Goal: Transaction & Acquisition: Download file/media

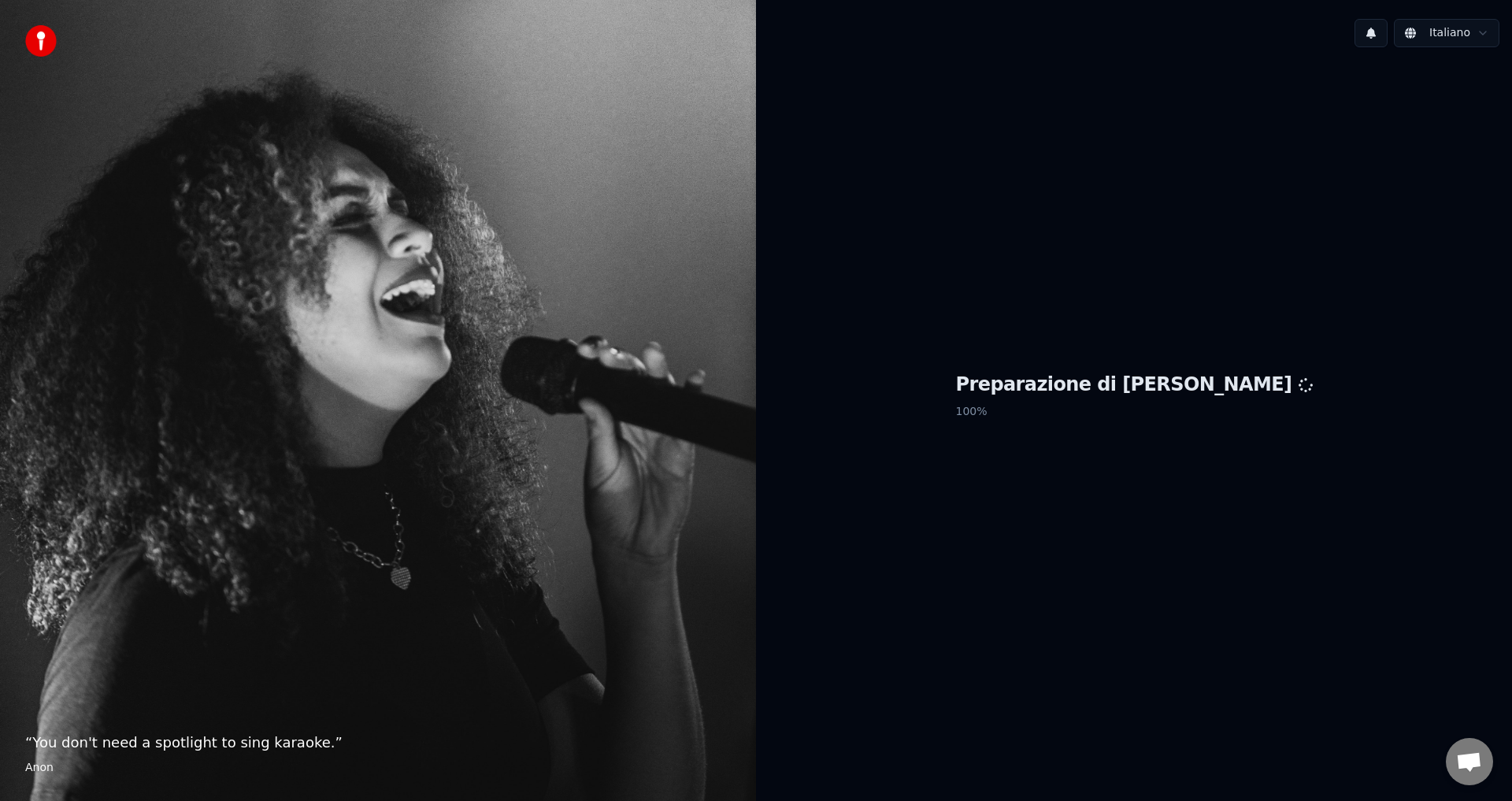
scroll to position [941, 0]
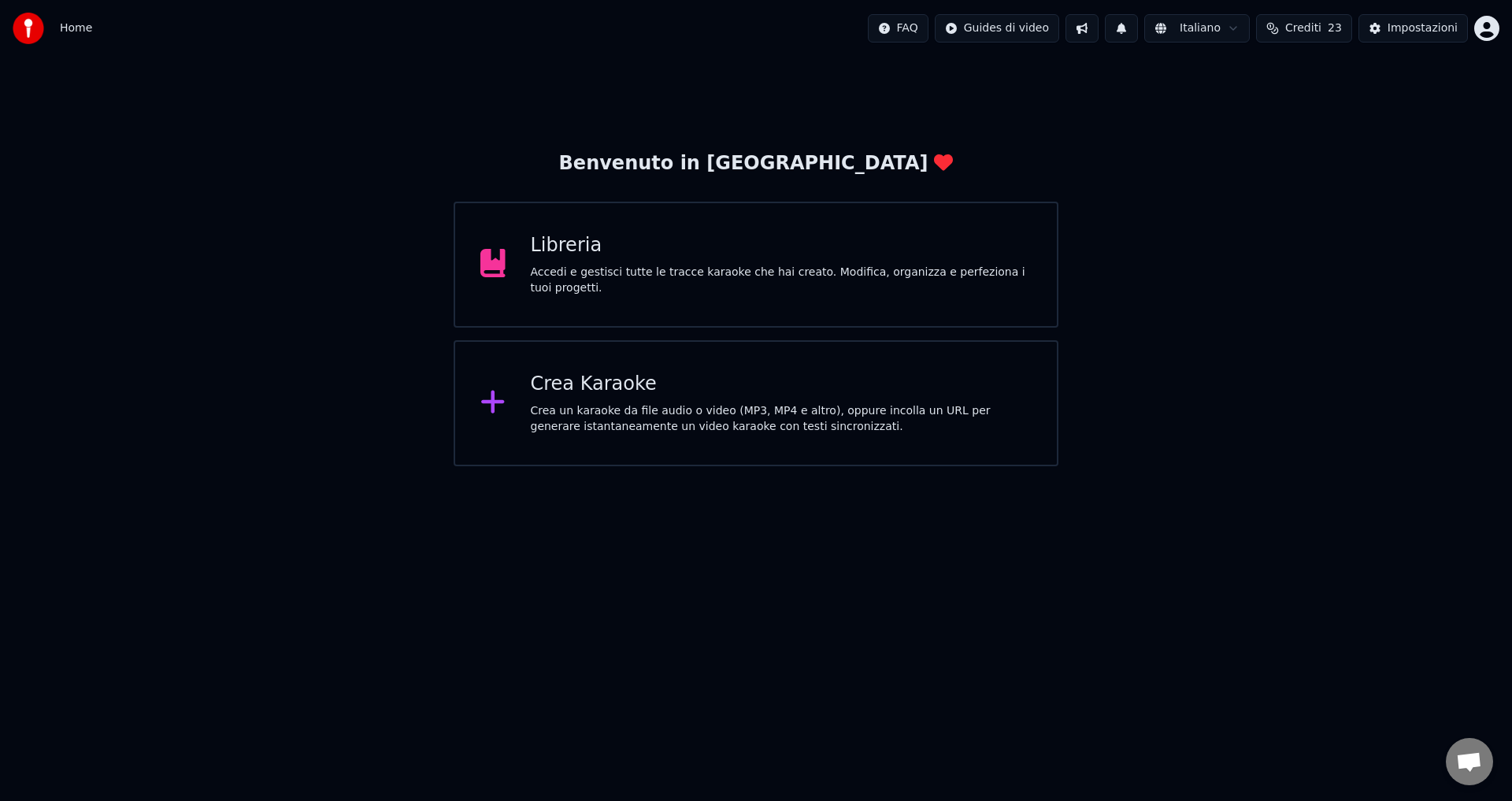
click at [611, 282] on div "Accedi e gestisci tutte le tracce karaoke che hai creato. Modifica, organizza e…" at bounding box center [781, 280] width 502 height 31
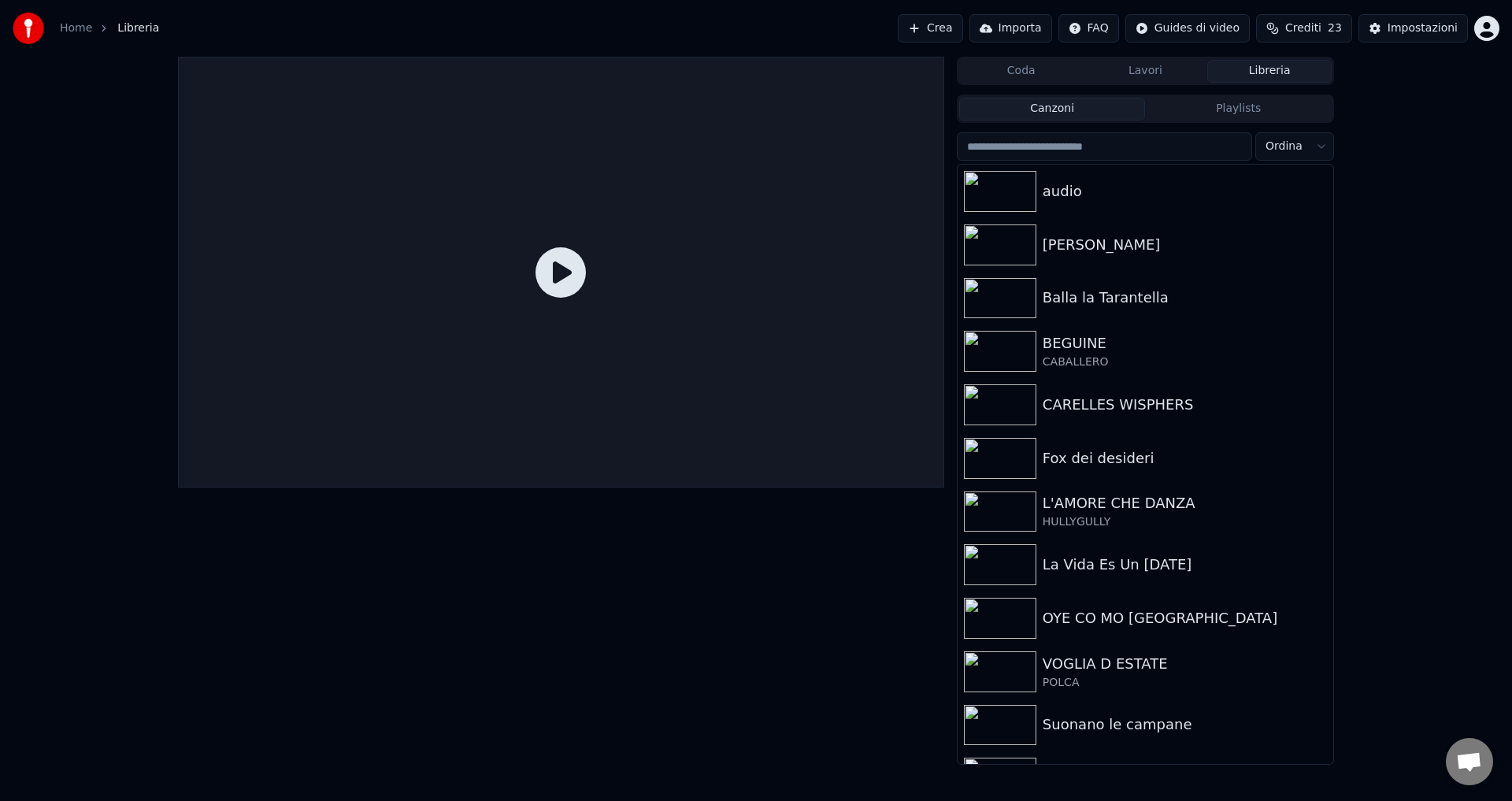
click at [937, 35] on button "Crea" at bounding box center [930, 29] width 65 height 29
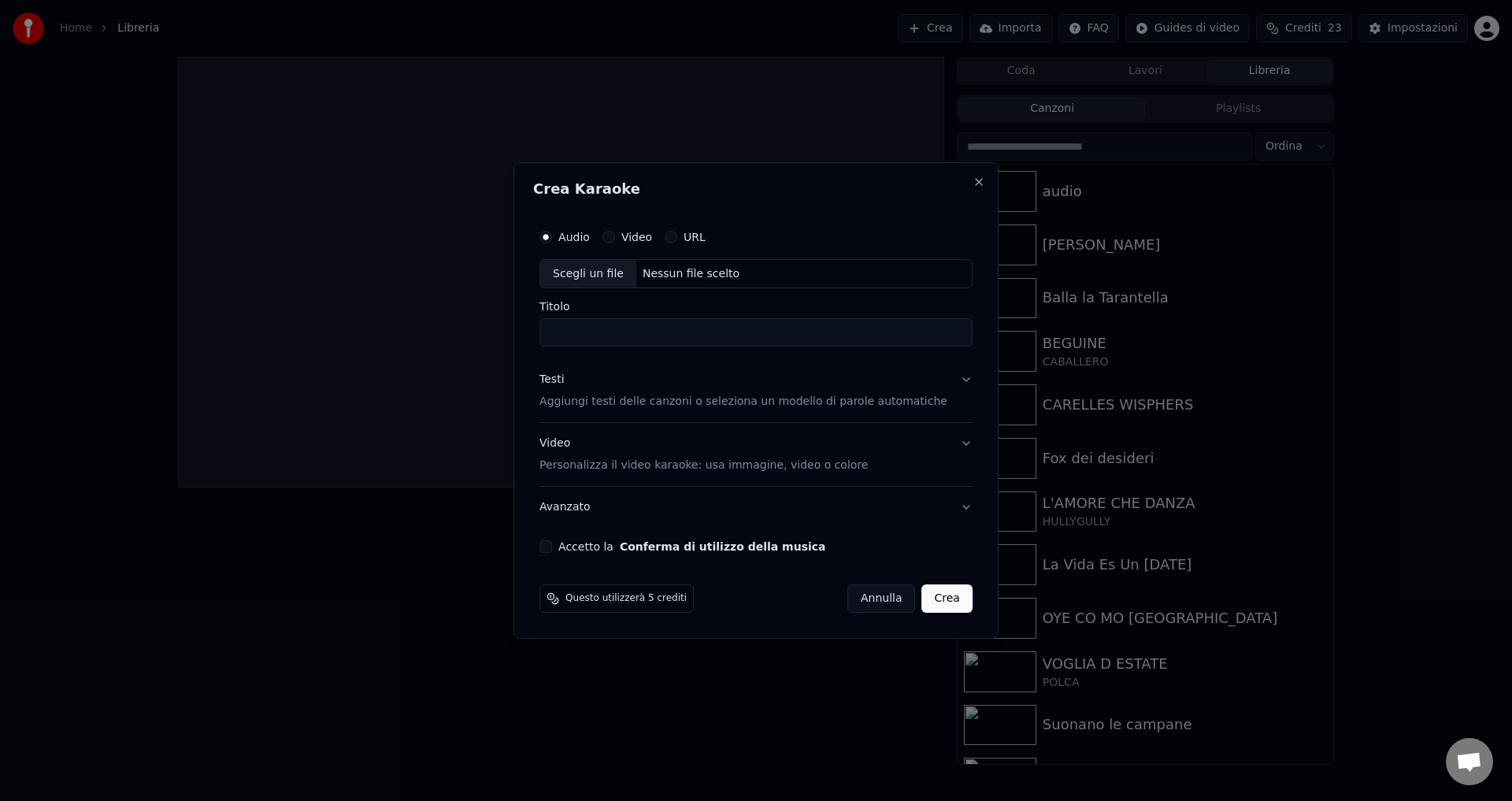
click at [679, 273] on div "Nessun file scelto" at bounding box center [691, 274] width 109 height 16
type input "**********"
click at [563, 379] on div "Testi" at bounding box center [551, 380] width 24 height 16
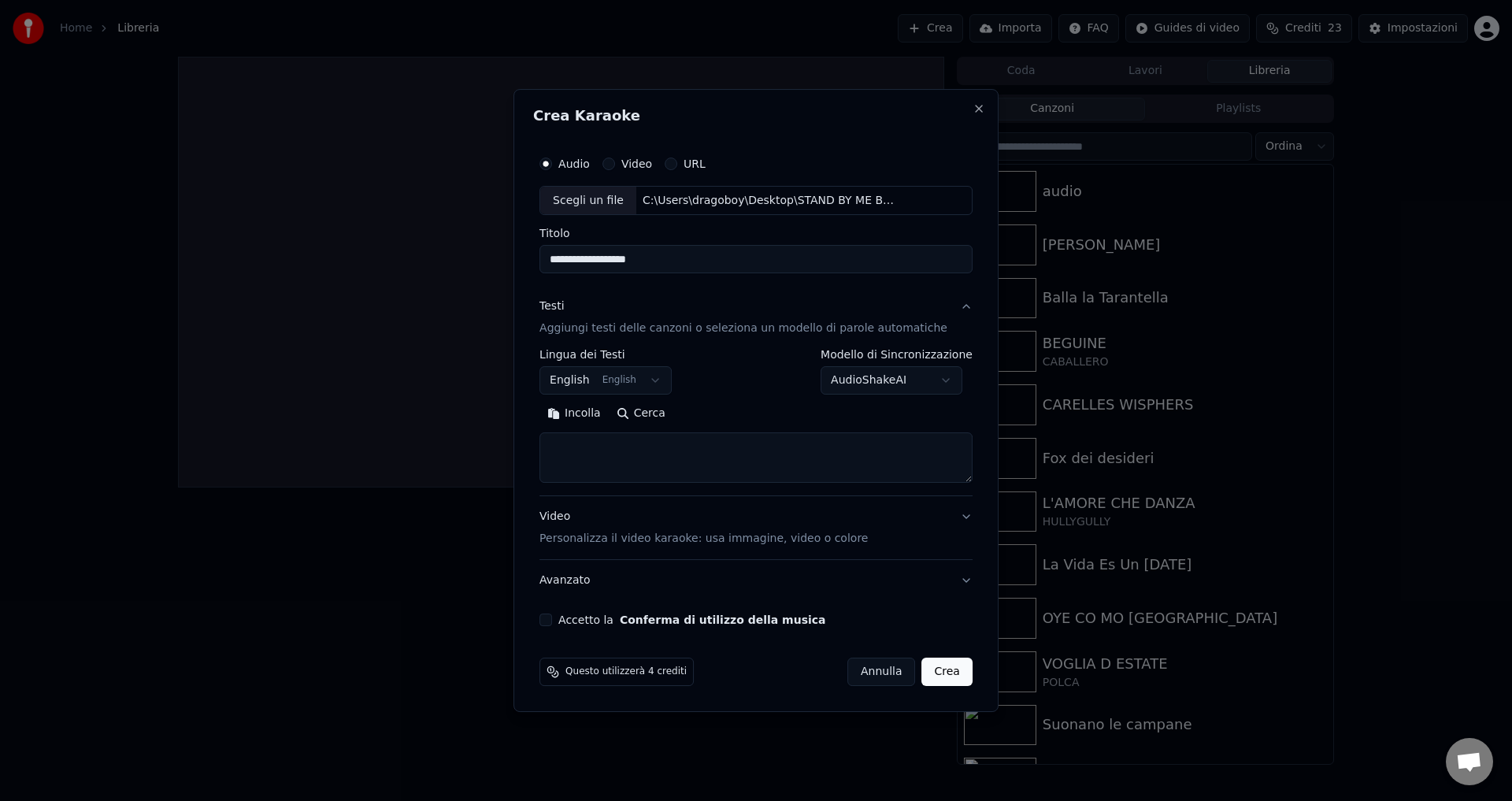
click at [580, 379] on button "English English" at bounding box center [605, 381] width 132 height 29
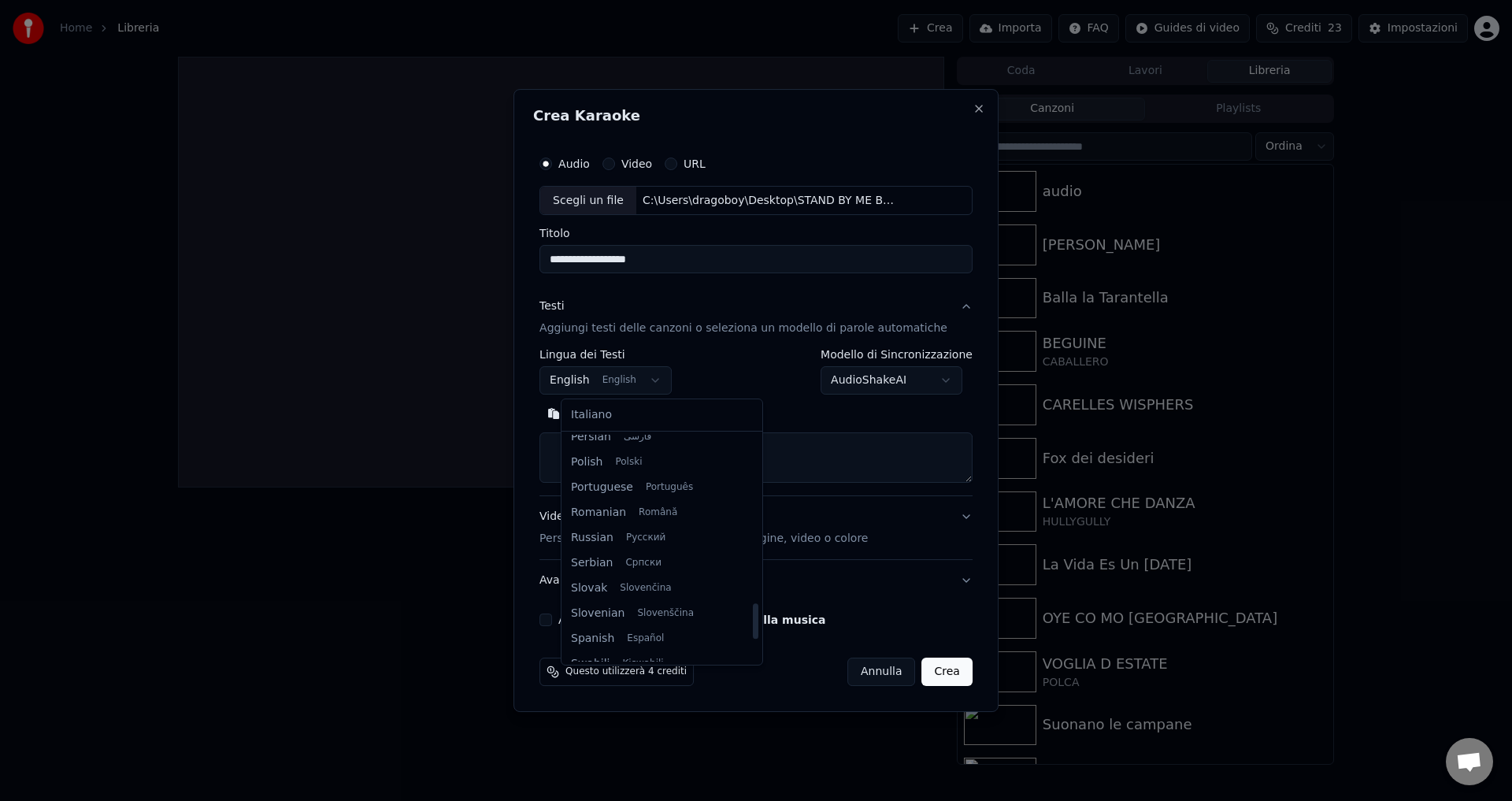
scroll to position [1072, 0]
select select "**"
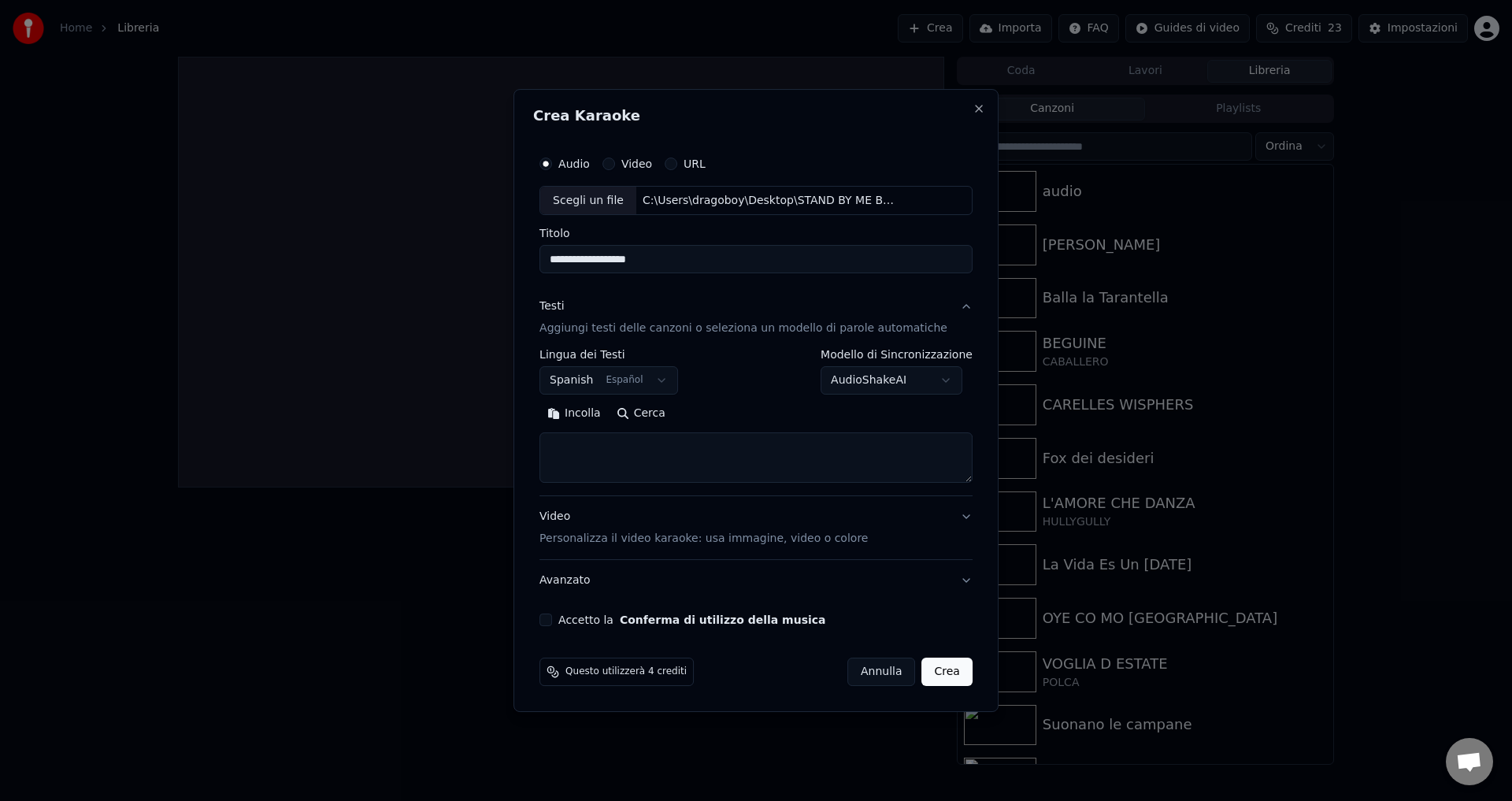
click at [552, 622] on button "Accetto la Conferma di utilizzo della musica" at bounding box center [545, 619] width 13 height 13
click at [836, 381] on body "Home Libreria Crea Importa FAQ Guides di video Crediti 23 Impostazioni Coda Lav…" at bounding box center [756, 400] width 1512 height 801
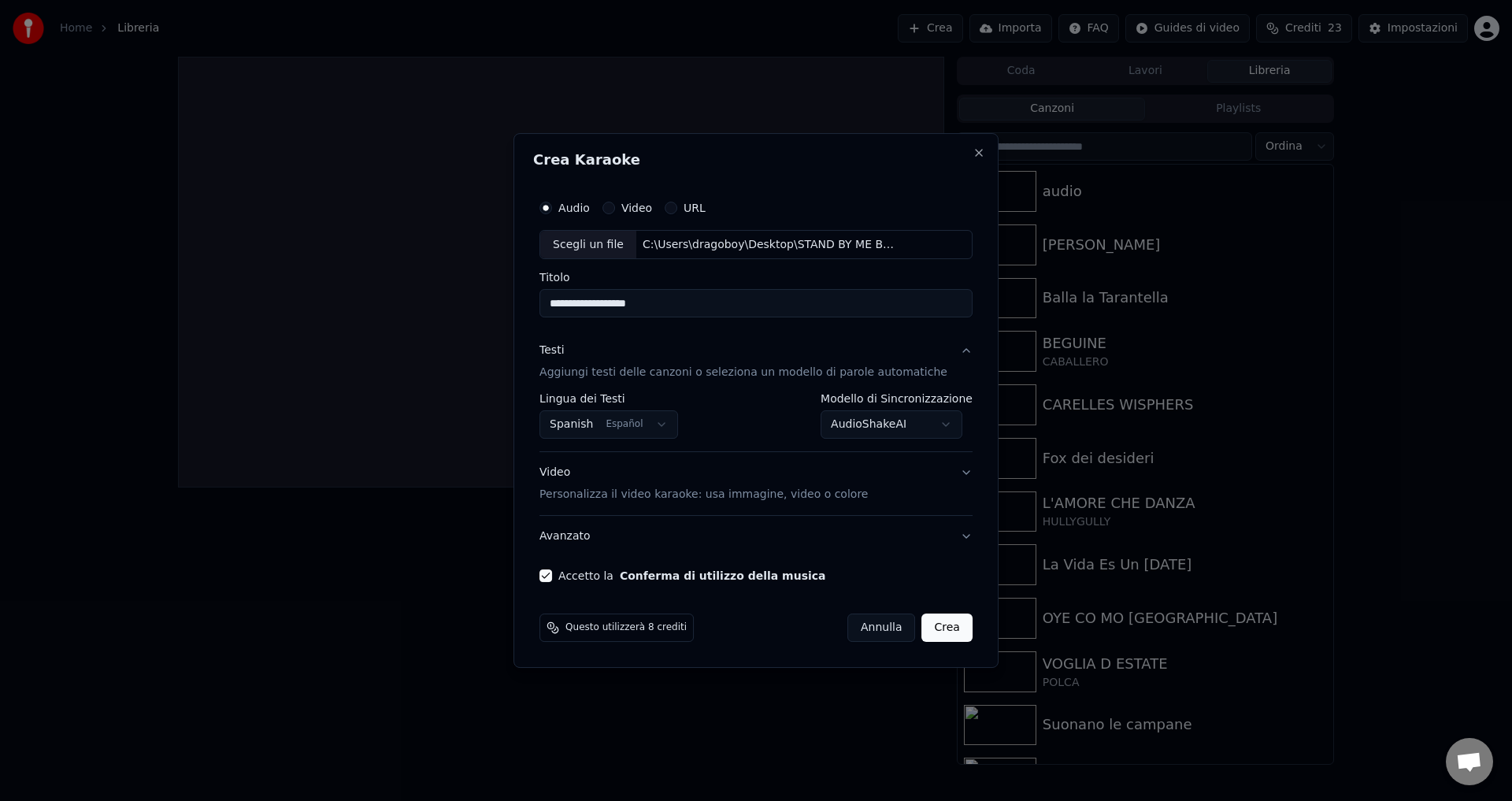
click at [933, 629] on button "Crea" at bounding box center [948, 628] width 50 height 29
select select "**********"
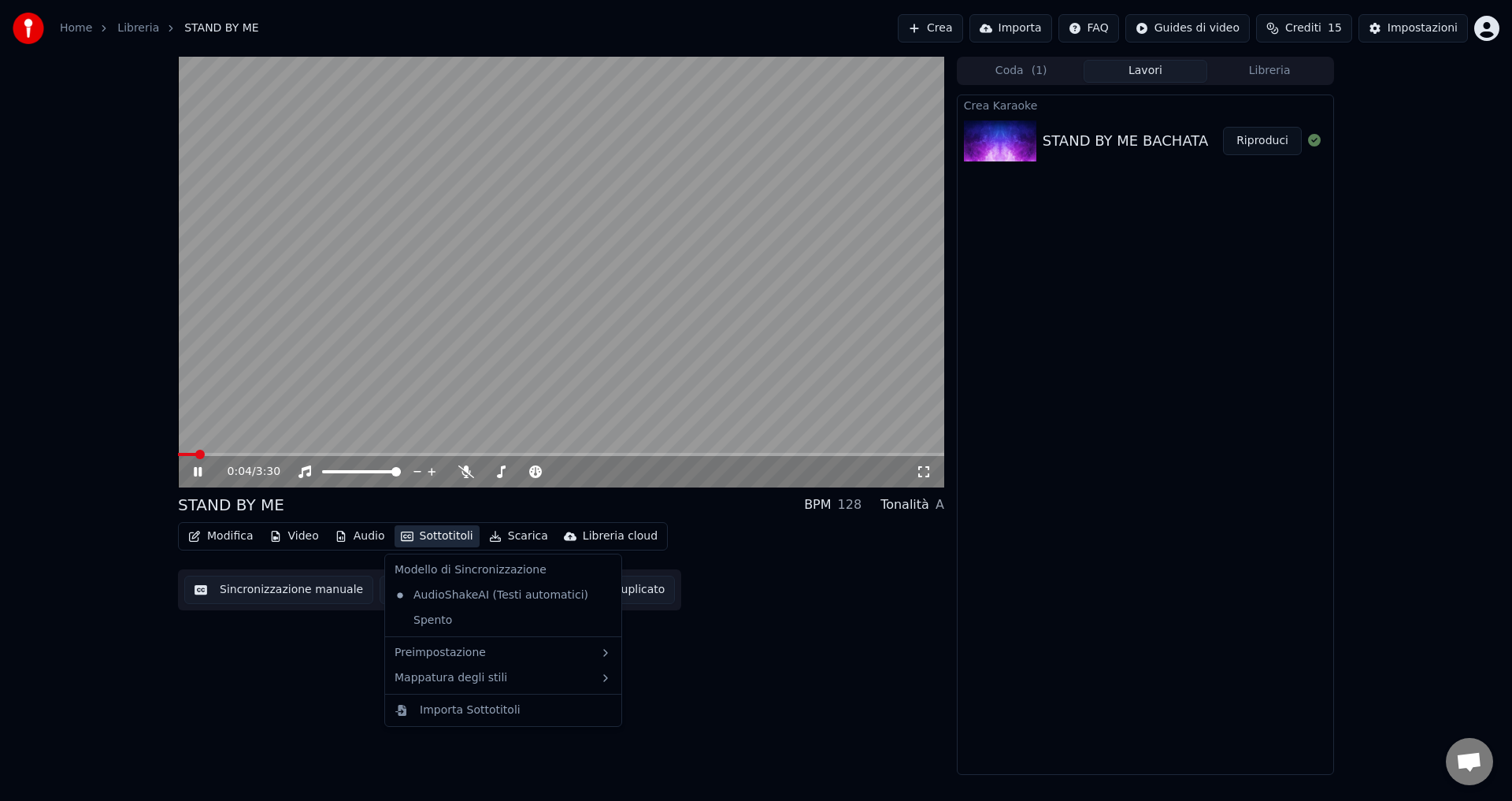
click at [420, 537] on button "Sottotitoli" at bounding box center [436, 537] width 85 height 22
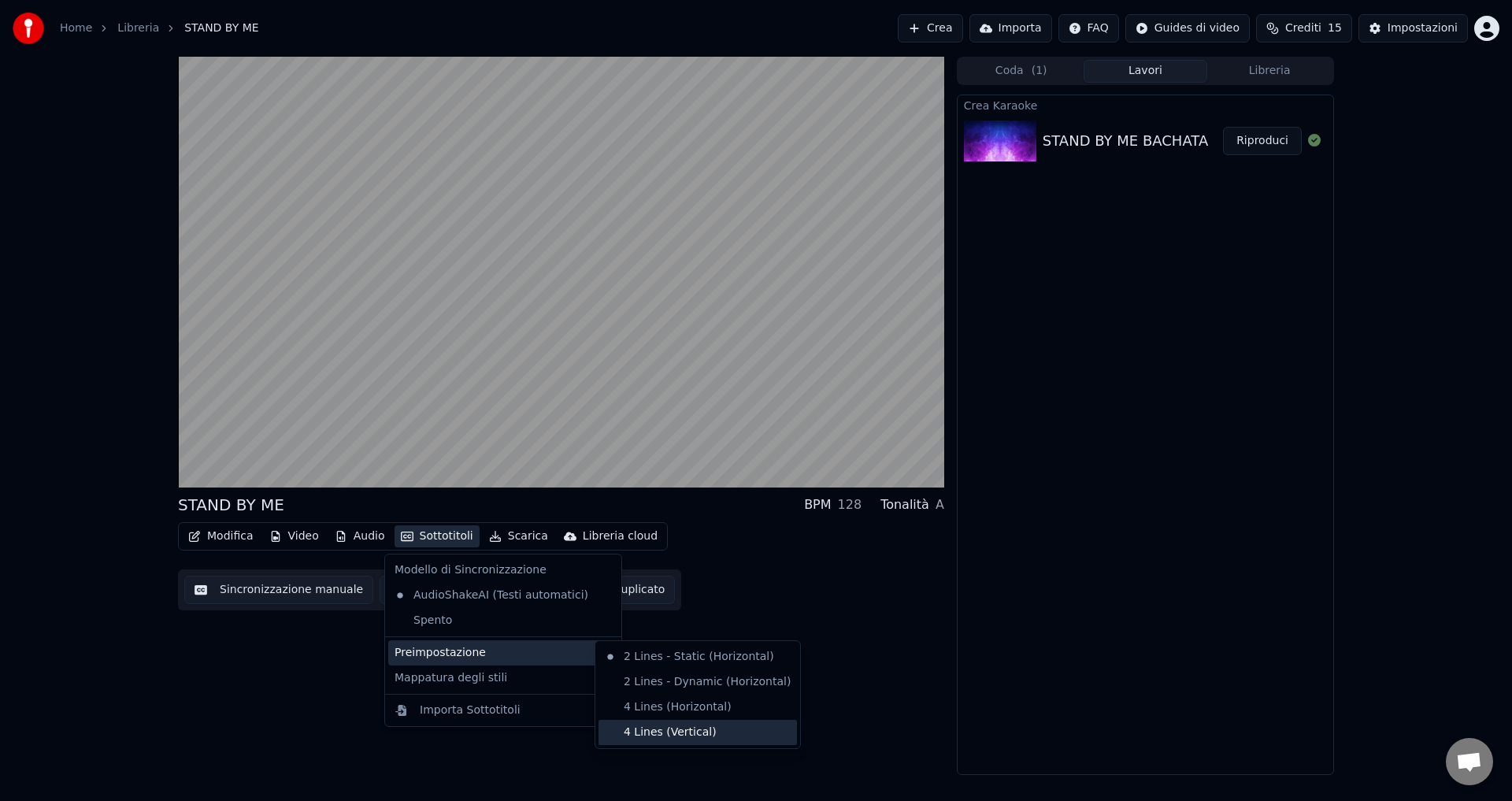
click at [653, 738] on div "4 Lines (Vertical)" at bounding box center [698, 733] width 198 height 25
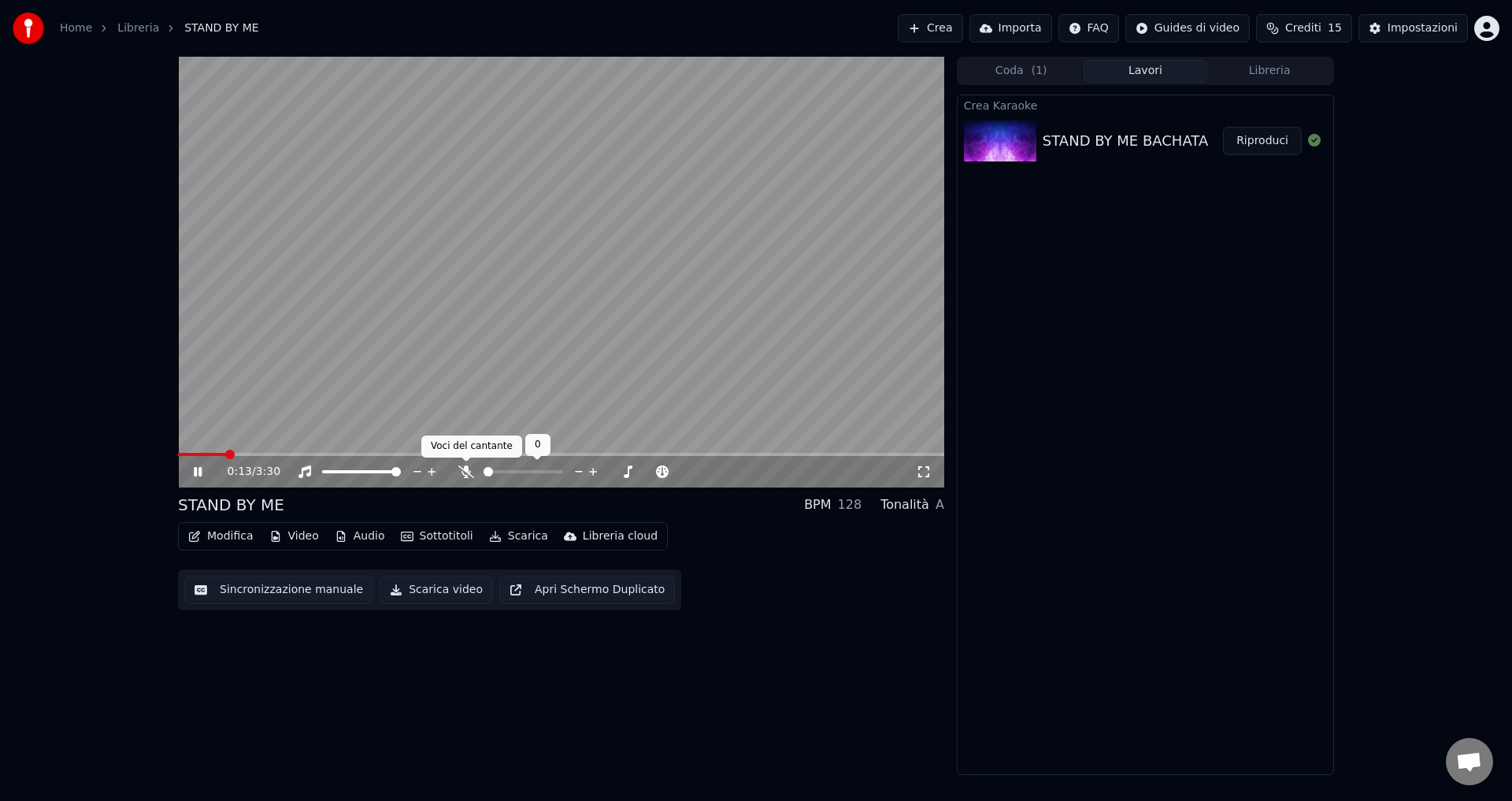
click at [465, 465] on icon at bounding box center [466, 471] width 16 height 13
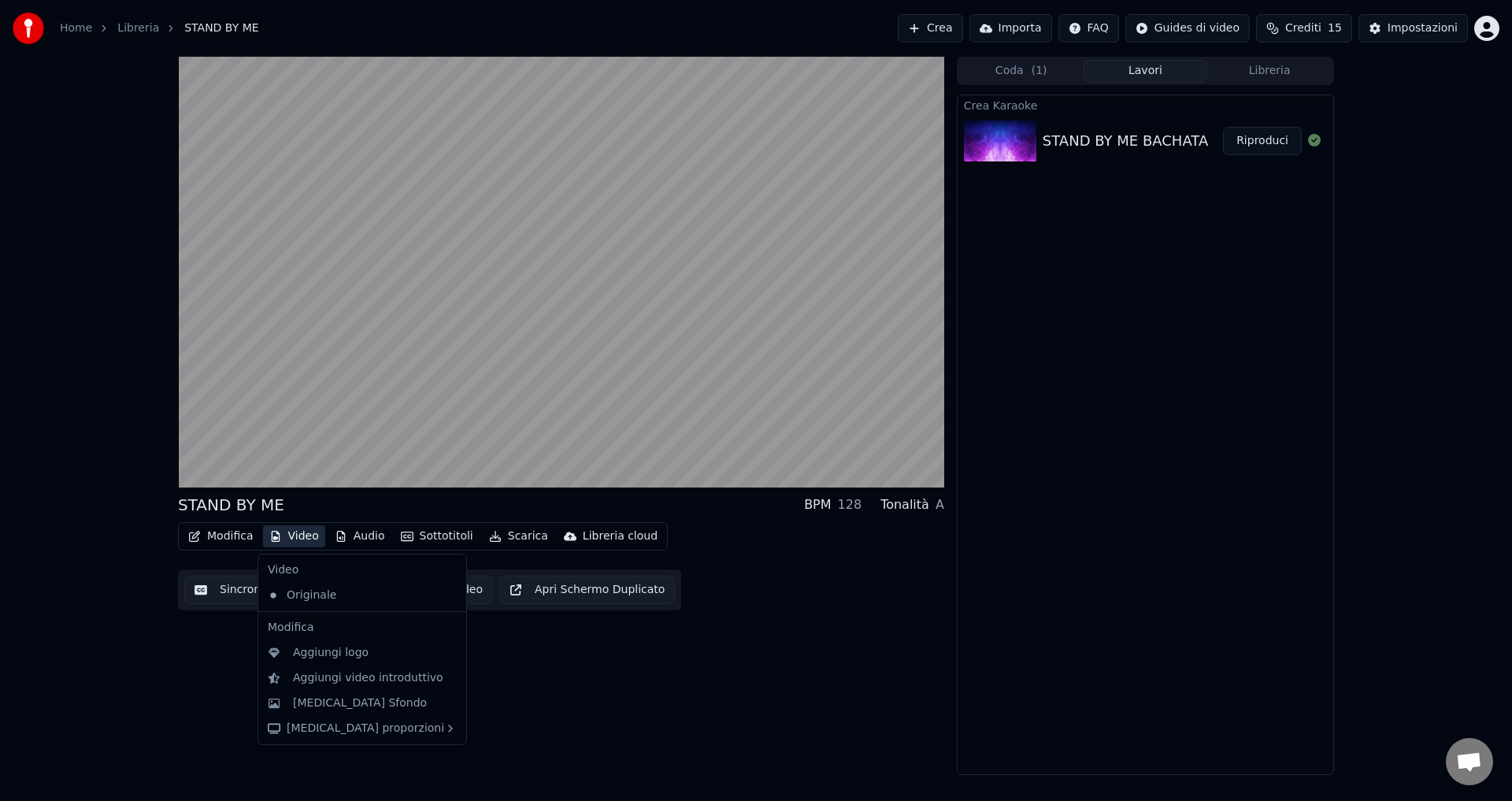
click at [278, 537] on icon "button" at bounding box center [275, 536] width 13 height 11
click at [337, 704] on div "Cambia Sfondo" at bounding box center [359, 703] width 134 height 16
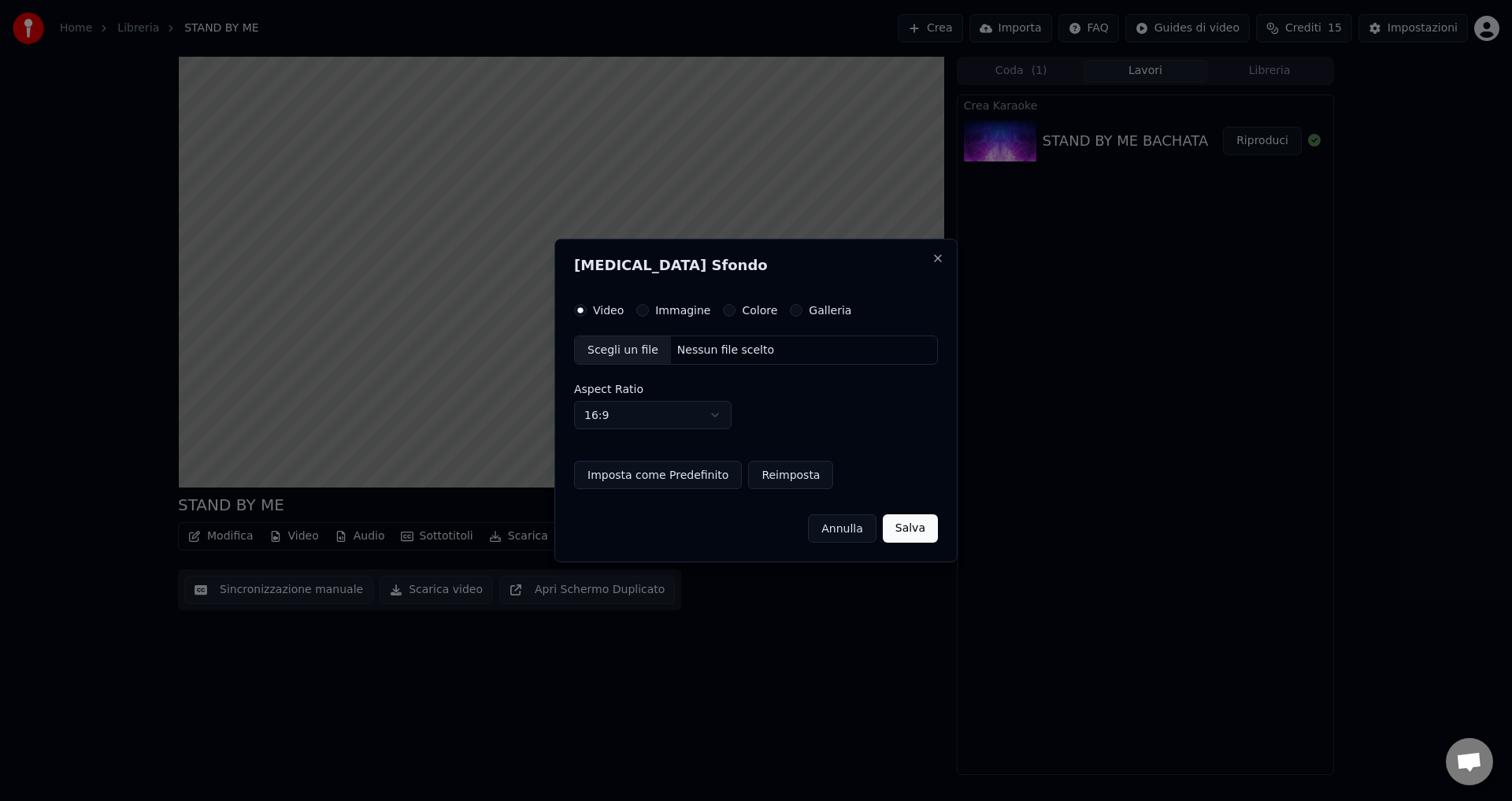
click at [723, 306] on button "Colore" at bounding box center [729, 310] width 13 height 13
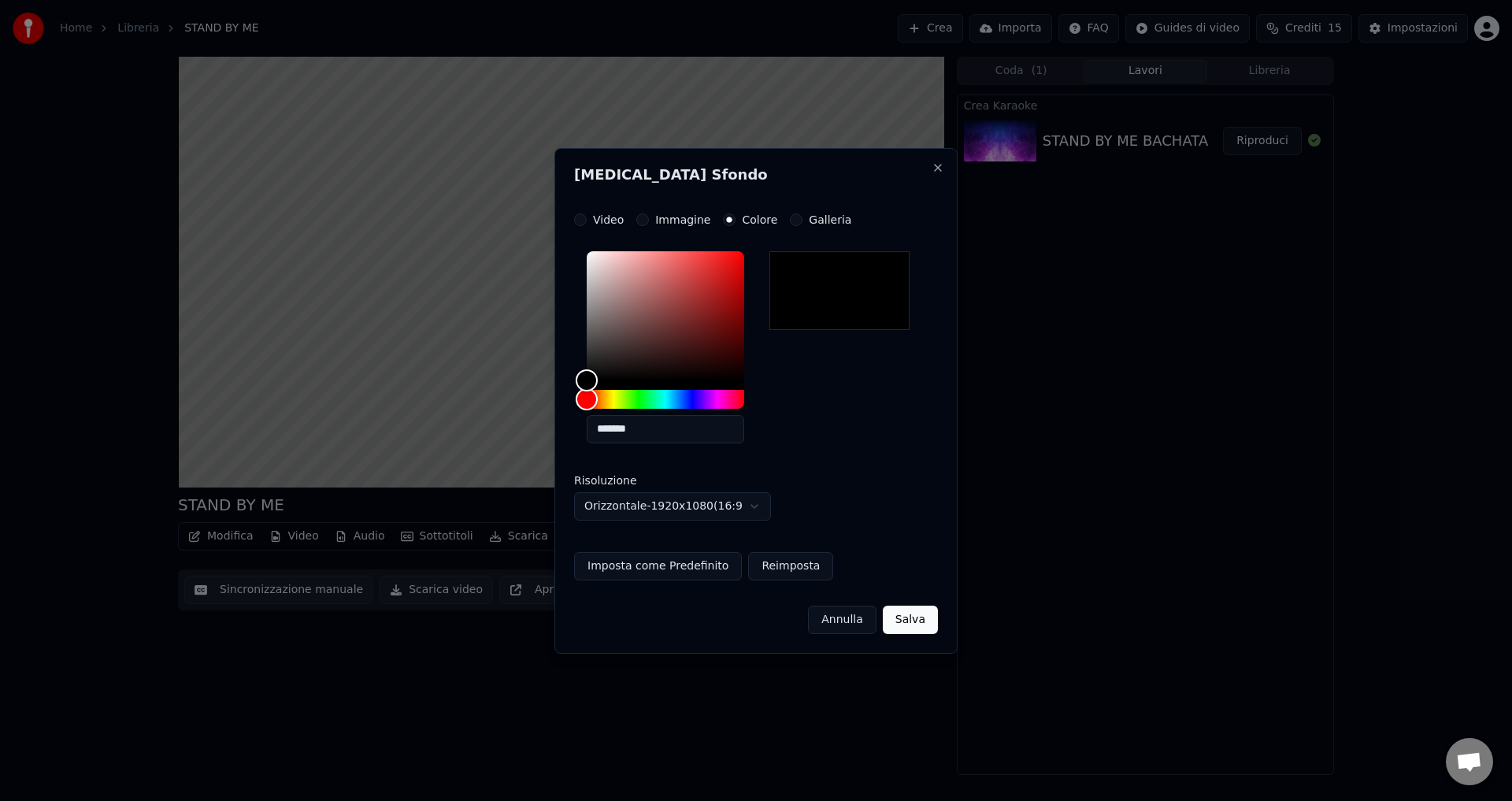
click at [907, 631] on button "Salva" at bounding box center [911, 620] width 56 height 29
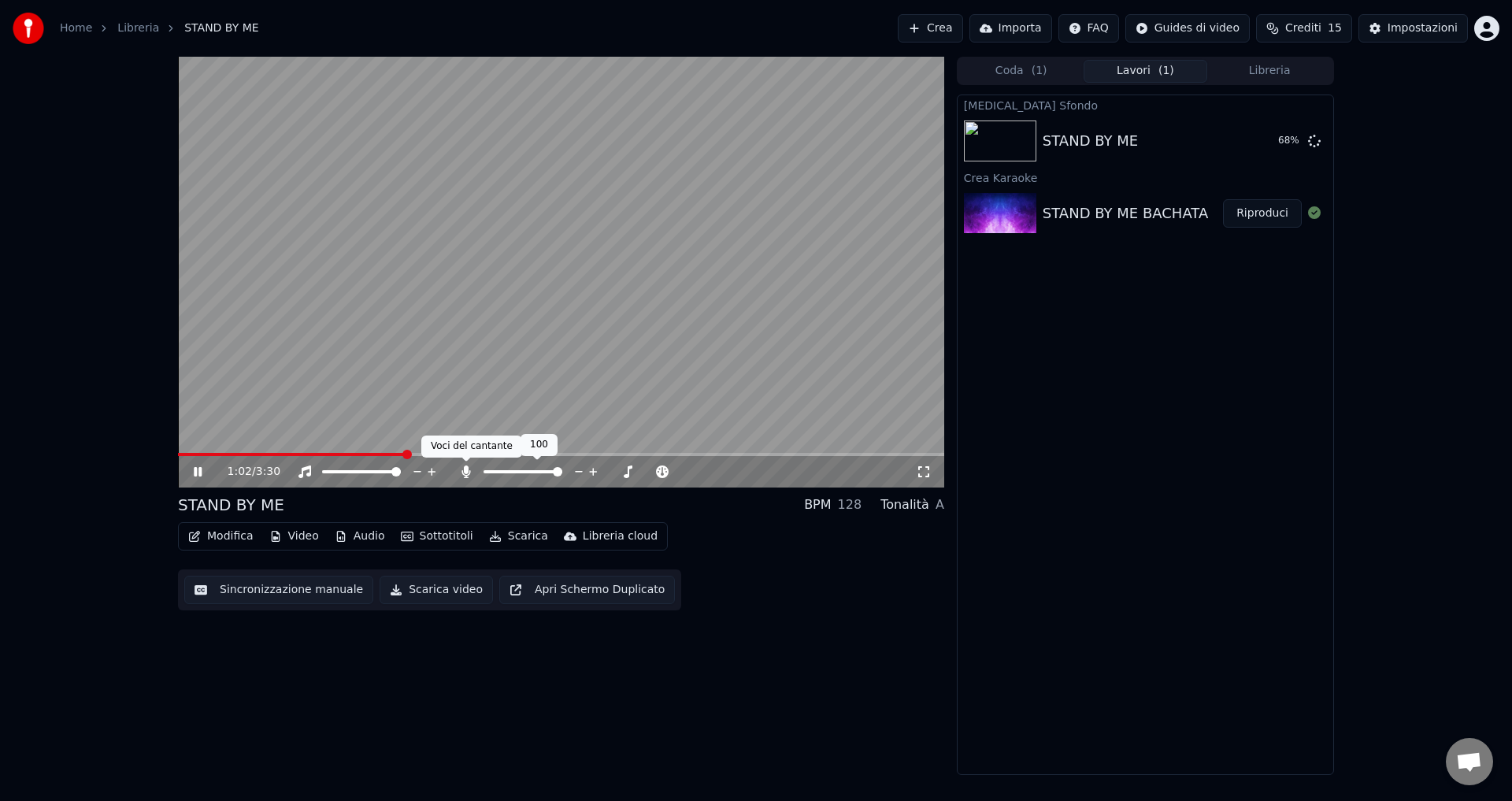
click at [463, 466] on icon at bounding box center [466, 471] width 16 height 13
click at [1130, 152] on div "STAND BY ME Riproduci" at bounding box center [1145, 141] width 376 height 54
click at [1245, 137] on button "Riproduci" at bounding box center [1262, 141] width 79 height 29
click at [195, 474] on icon at bounding box center [197, 471] width 8 height 9
click at [195, 474] on icon at bounding box center [197, 471] width 9 height 11
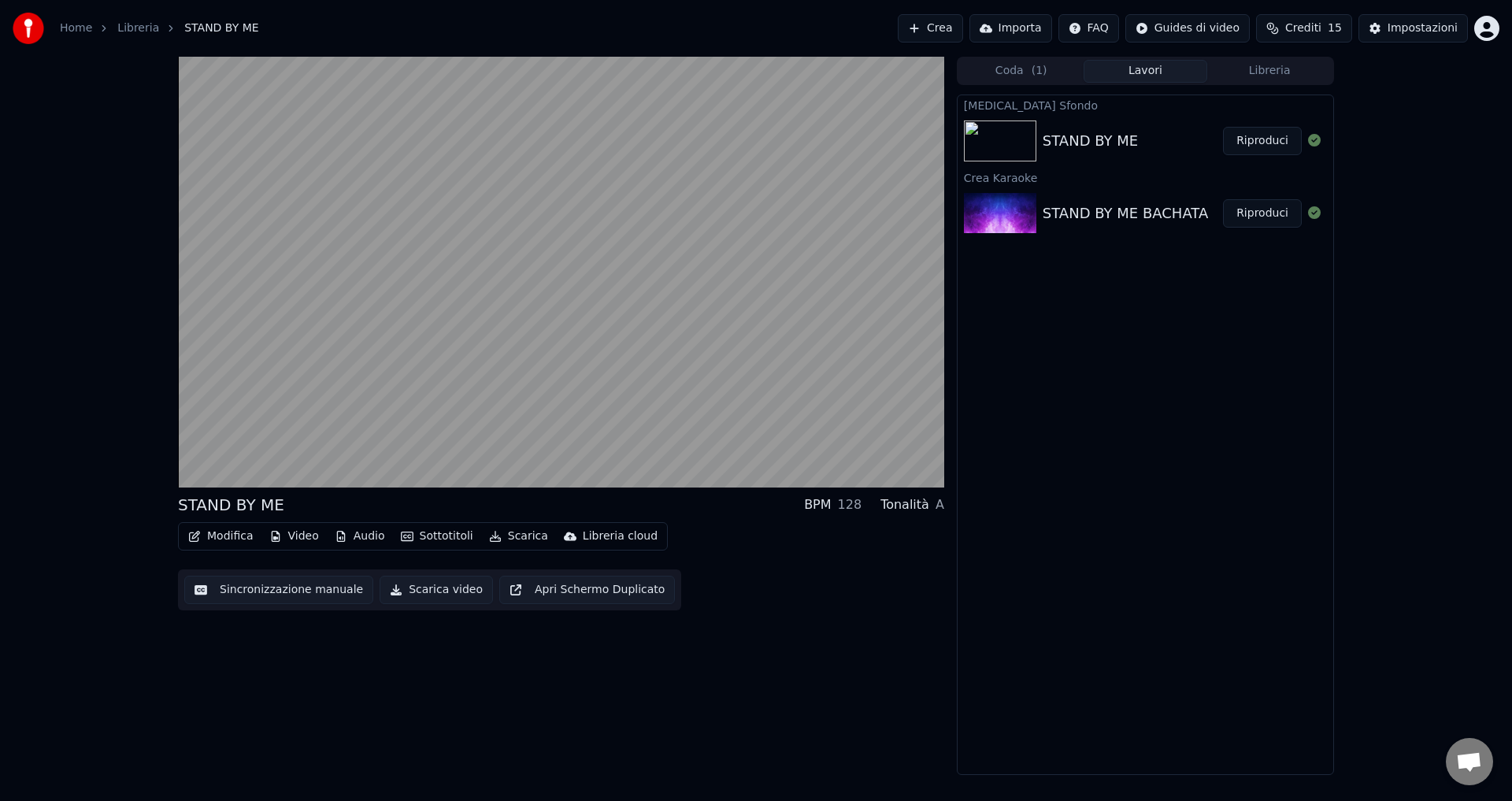
click at [384, 533] on div "Modifica Video Audio Sottotitoli Scarica Libreria cloud" at bounding box center [423, 537] width 489 height 29
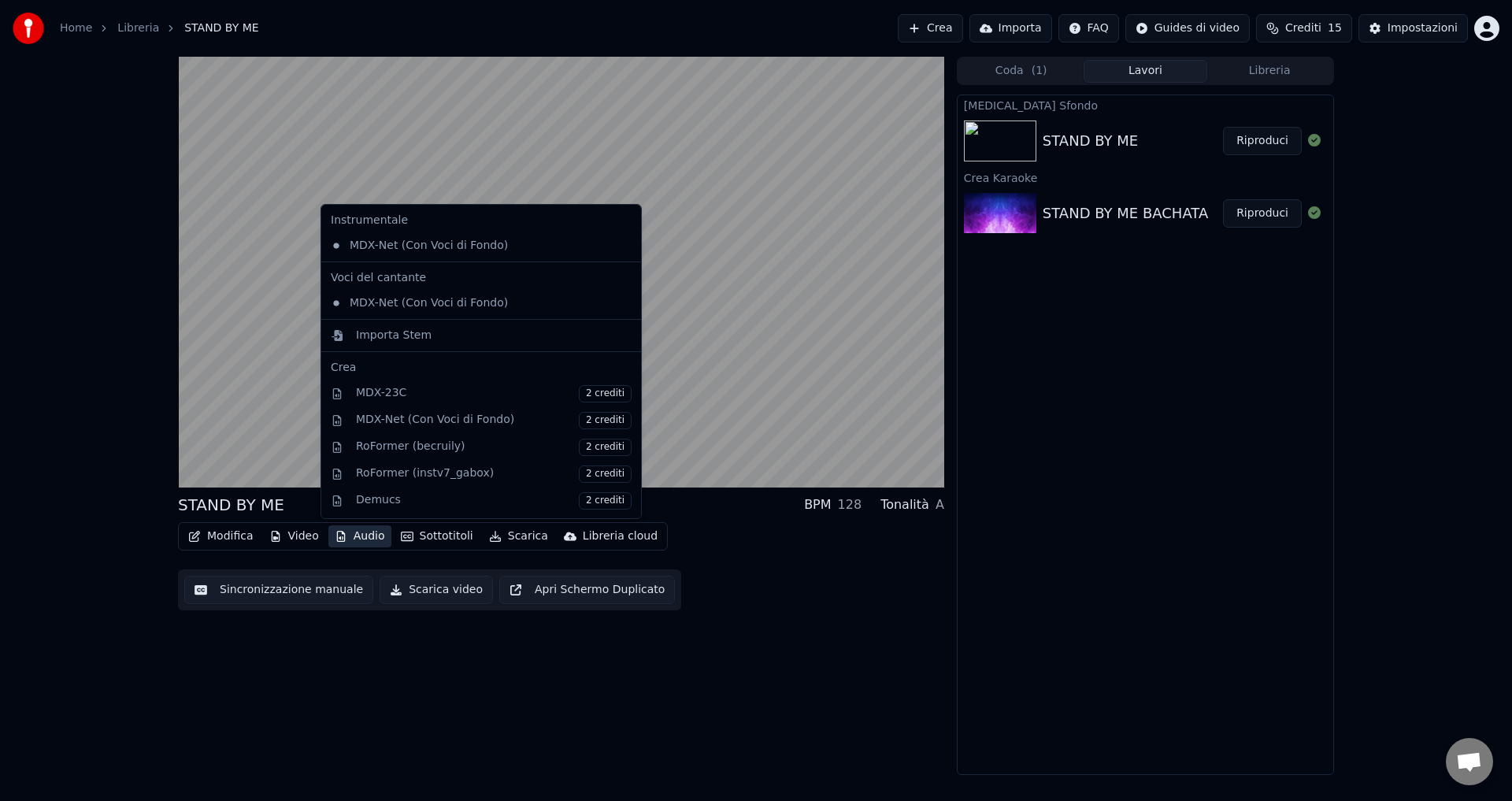
click at [357, 539] on button "Audio" at bounding box center [359, 537] width 63 height 22
click at [389, 303] on div "MDX-Net (Con Voci di Fondo)" at bounding box center [469, 304] width 290 height 25
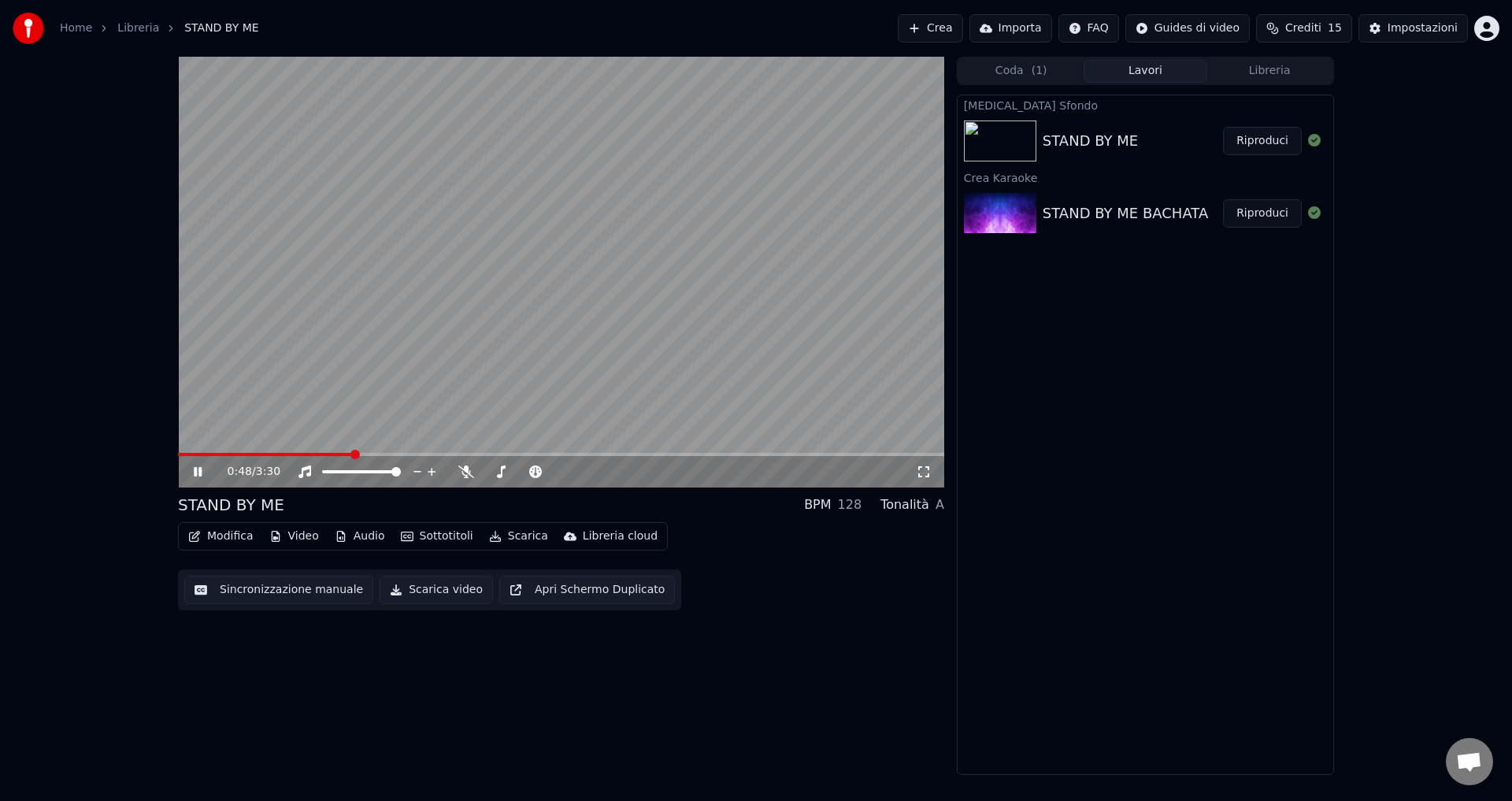
click at [186, 454] on span at bounding box center [266, 454] width 175 height 3
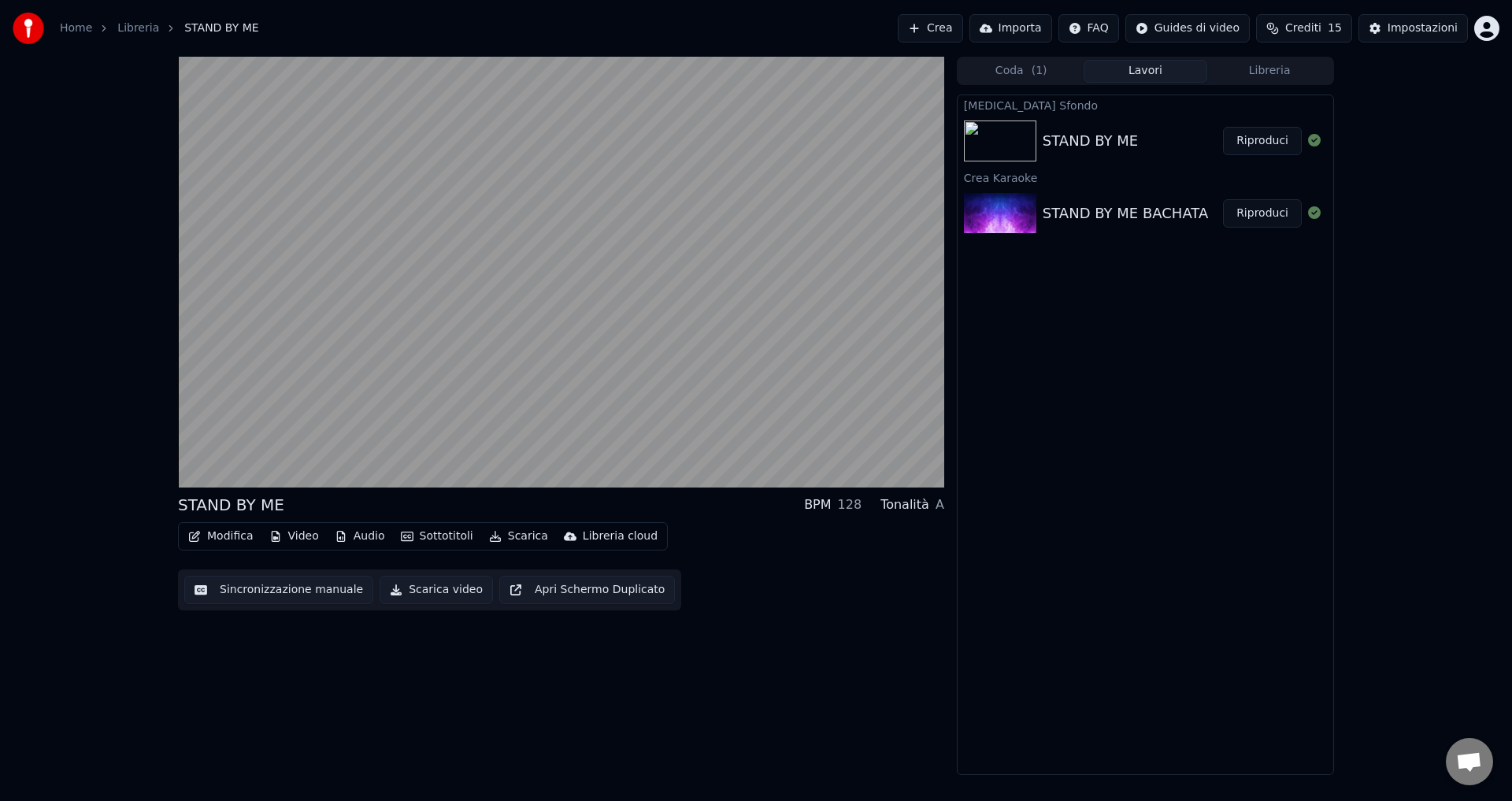
click at [351, 537] on button "Audio" at bounding box center [359, 537] width 63 height 22
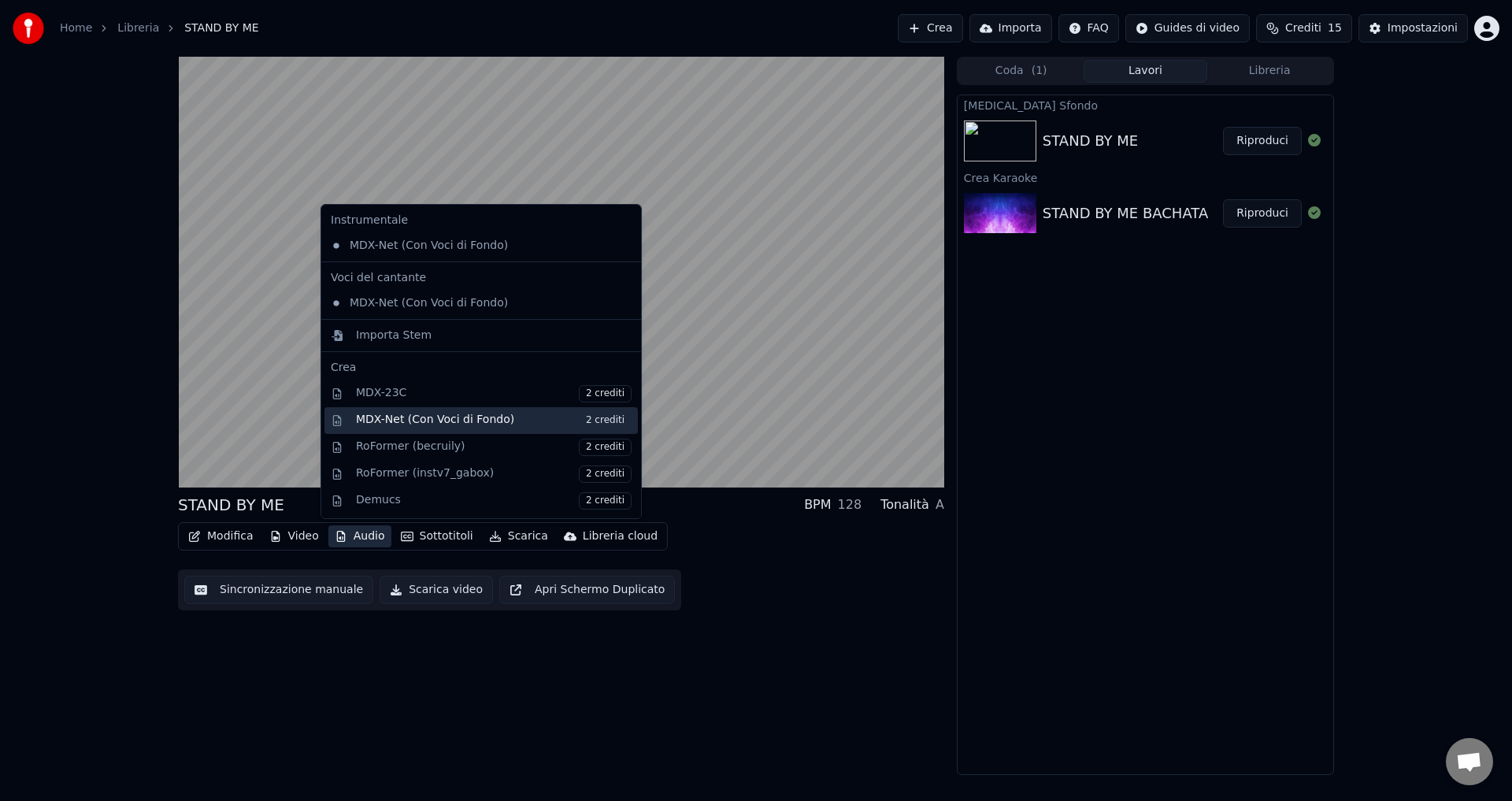
click at [391, 417] on div "MDX-Net (Con Voci di Fondo) 2 crediti" at bounding box center [494, 421] width 276 height 18
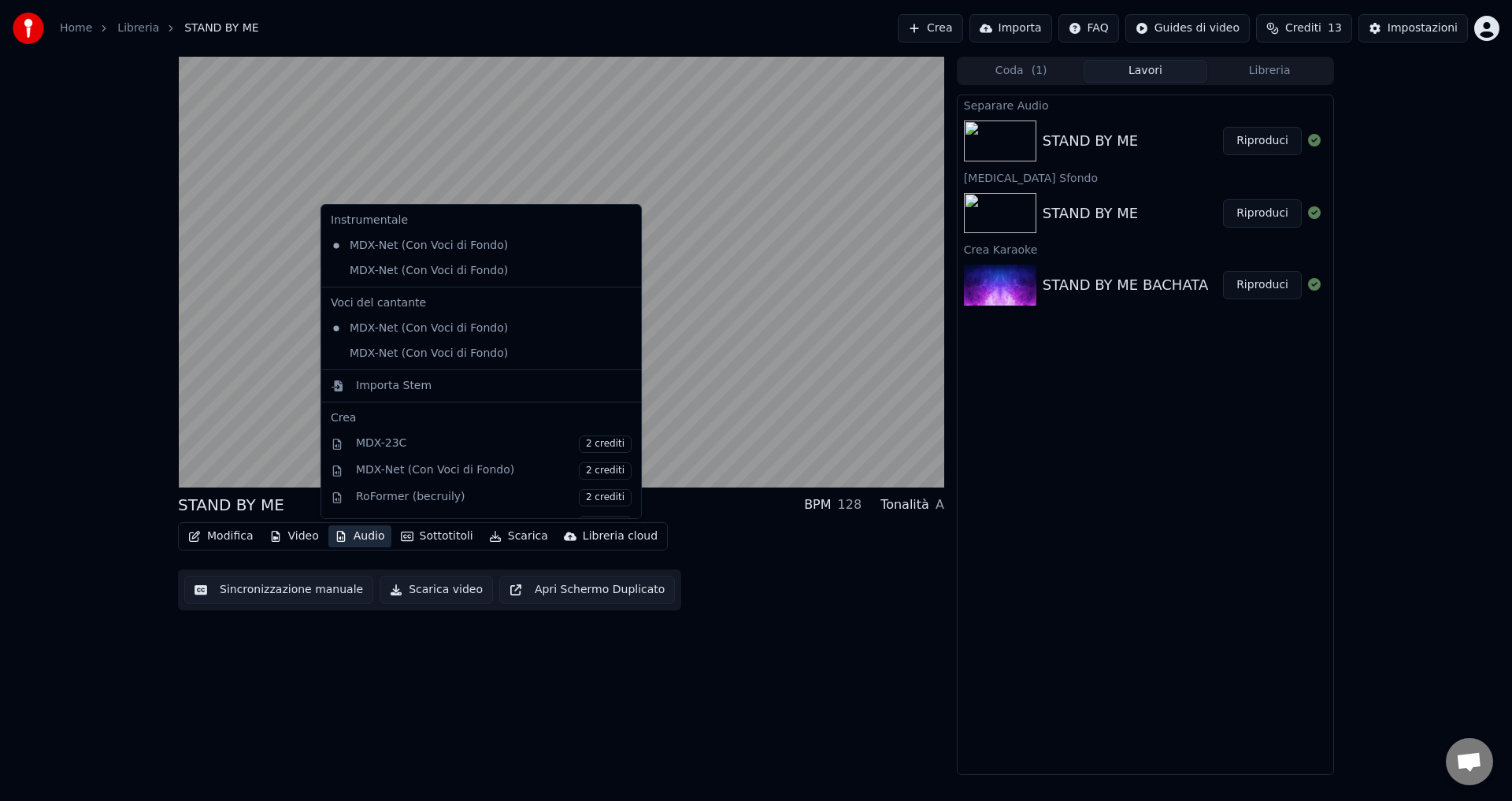
click at [369, 541] on button "Audio" at bounding box center [359, 537] width 63 height 22
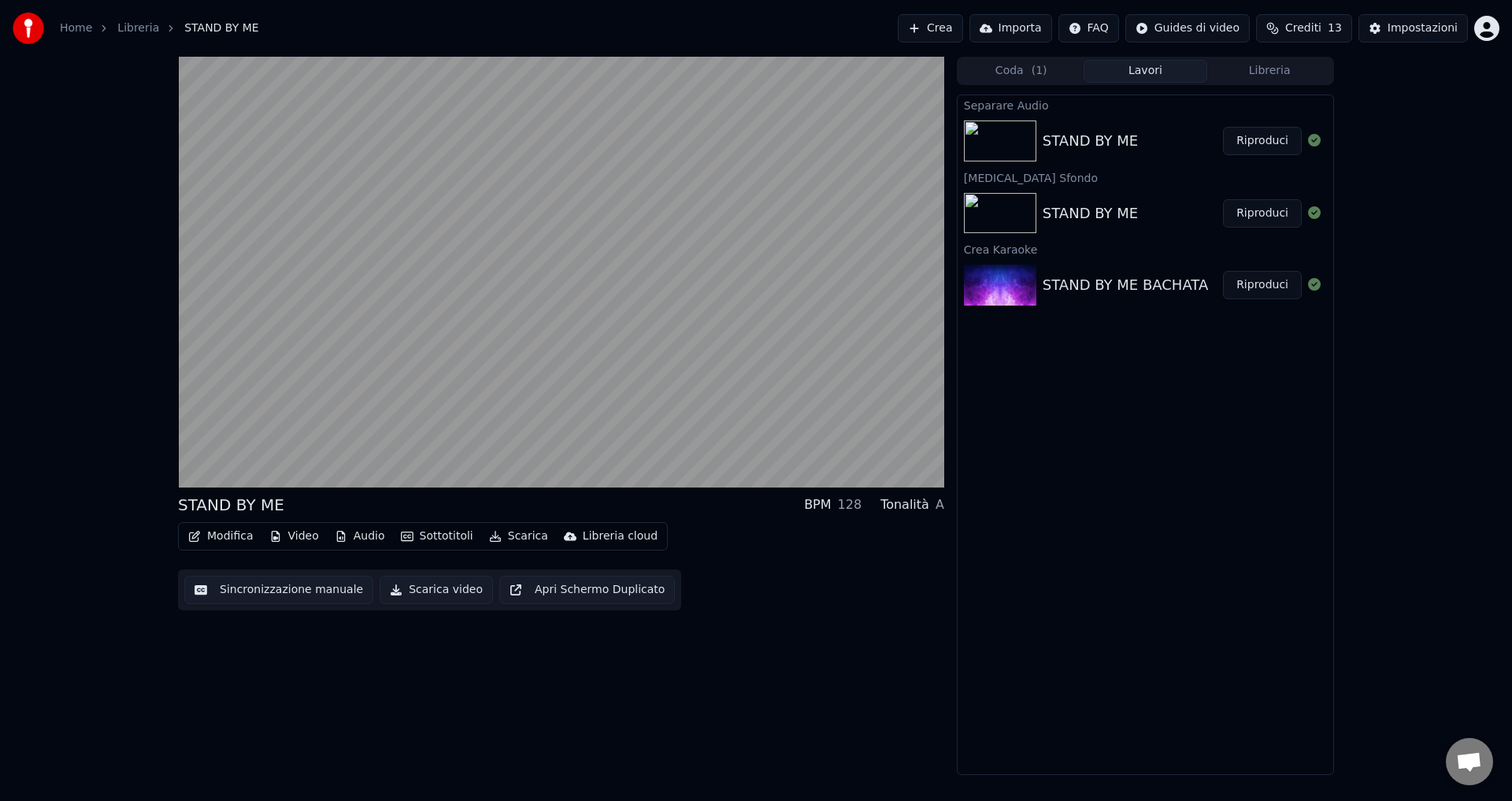
click at [270, 663] on div "STAND BY ME BPM 128 Tonalità A Modifica Video Audio Sottotitoli Scarica Libreri…" at bounding box center [561, 416] width 766 height 719
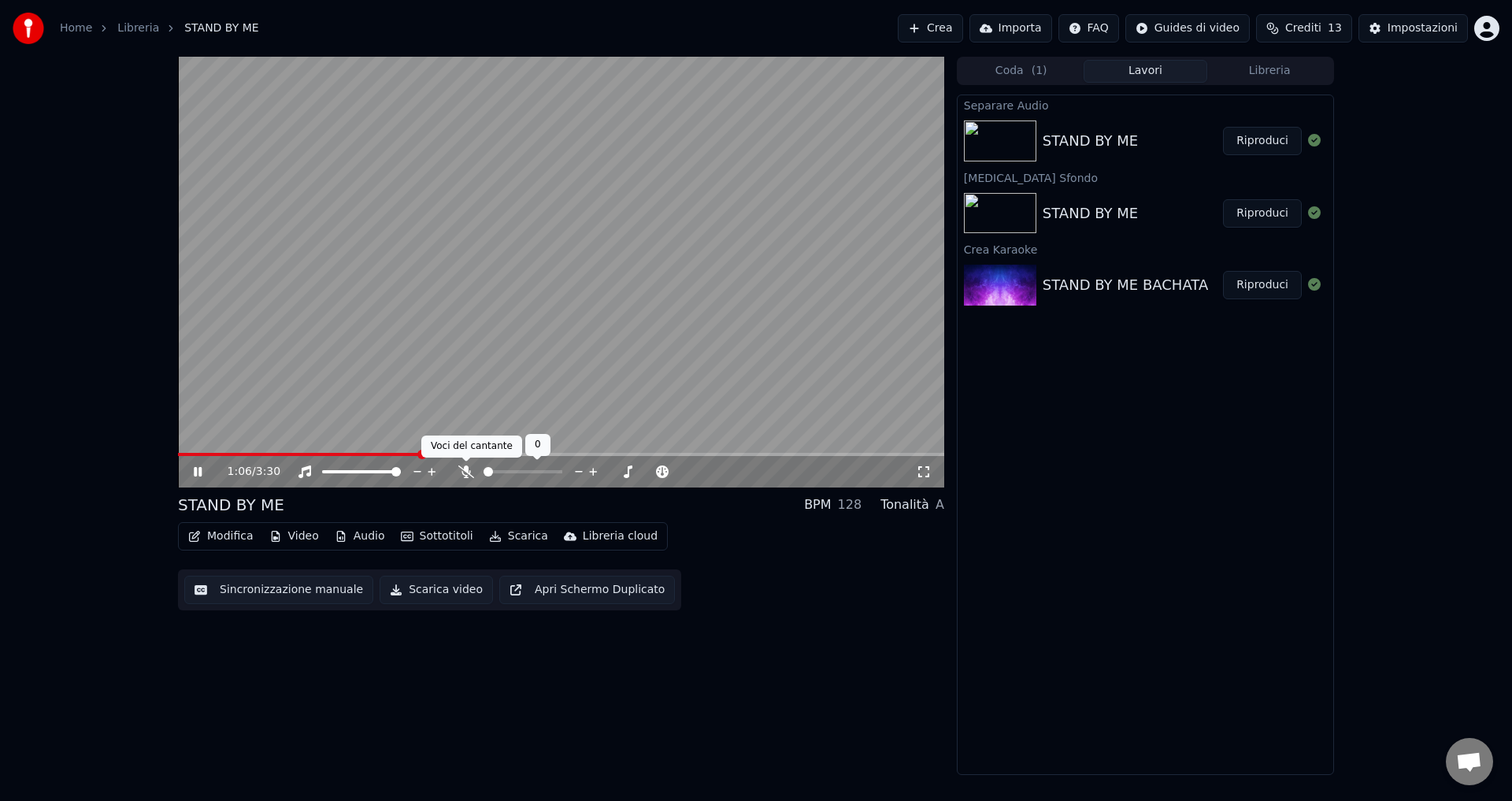
click at [464, 476] on icon at bounding box center [466, 471] width 16 height 13
click at [464, 476] on icon at bounding box center [466, 471] width 8 height 13
click at [441, 703] on div "1:52 / 3:30 STAND BY ME BPM 128 Tonalità A Modifica Video Audio Sottotitoli Sca…" at bounding box center [561, 416] width 766 height 719
click at [465, 469] on icon at bounding box center [466, 471] width 16 height 13
click at [511, 454] on span at bounding box center [345, 454] width 334 height 3
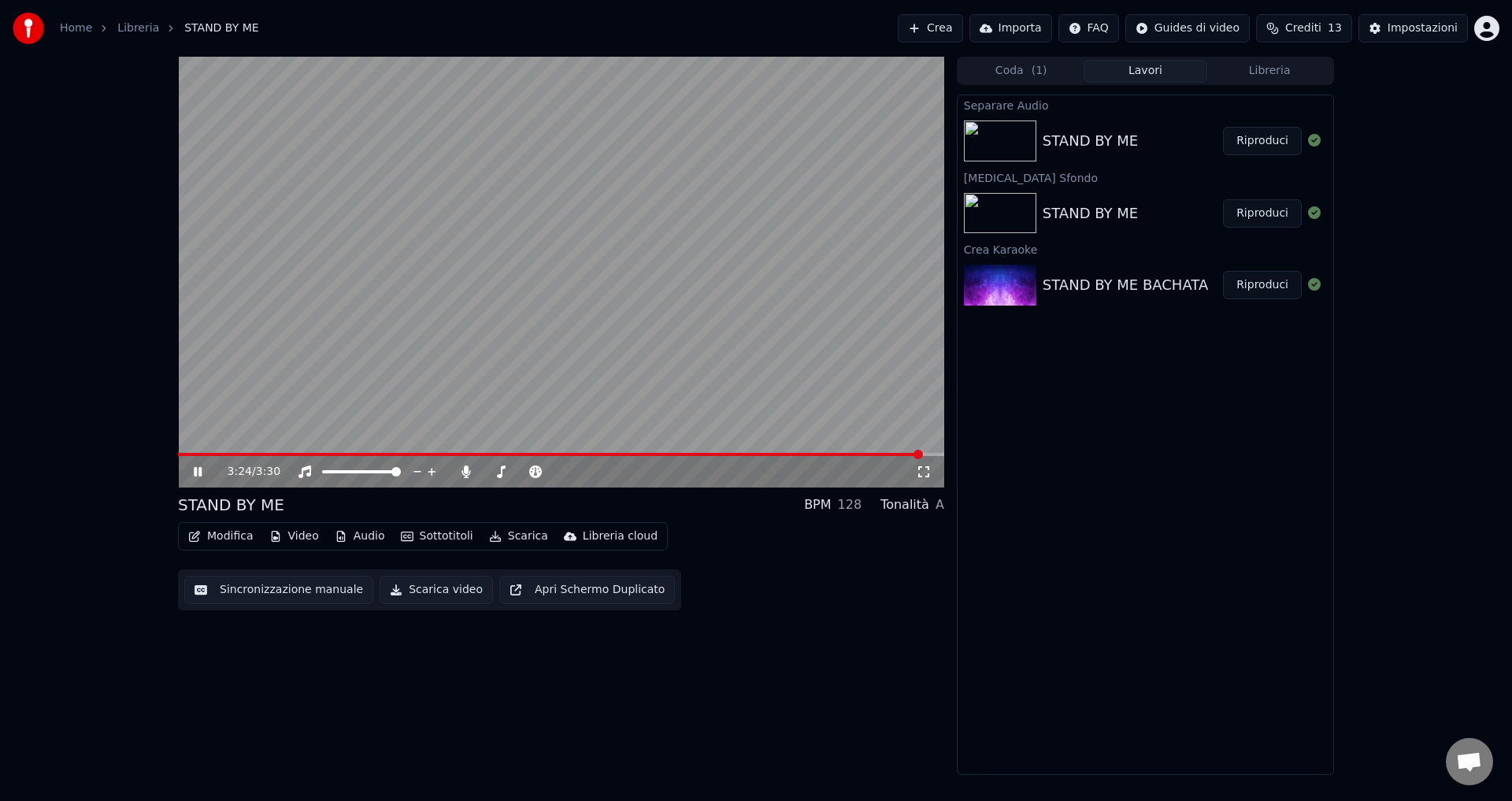
click at [198, 469] on icon at bounding box center [209, 471] width 37 height 13
click at [413, 593] on button "Scarica video" at bounding box center [436, 591] width 114 height 29
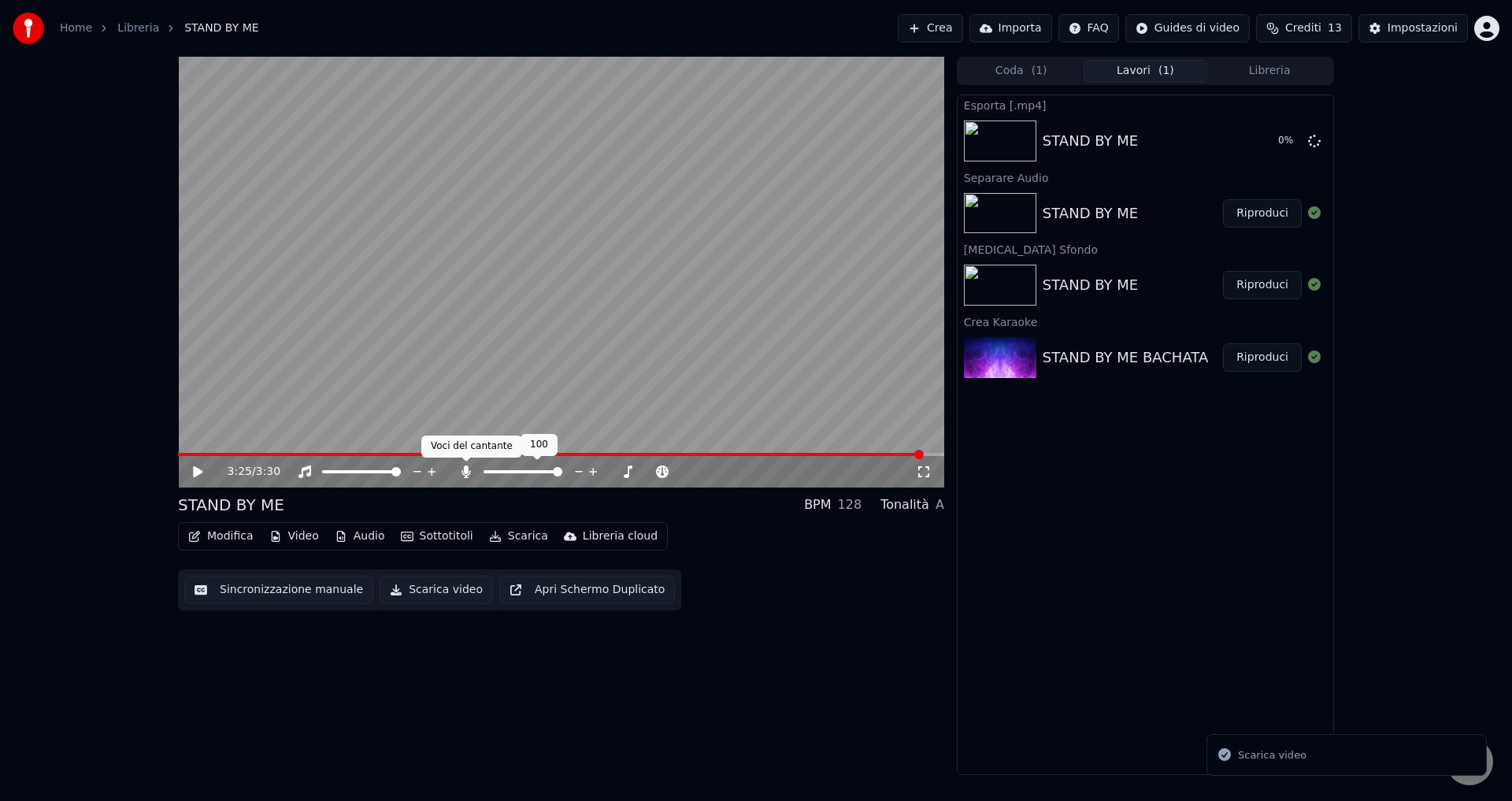
click at [464, 468] on icon at bounding box center [466, 471] width 8 height 13
click at [434, 592] on button "Scarica video" at bounding box center [436, 591] width 114 height 29
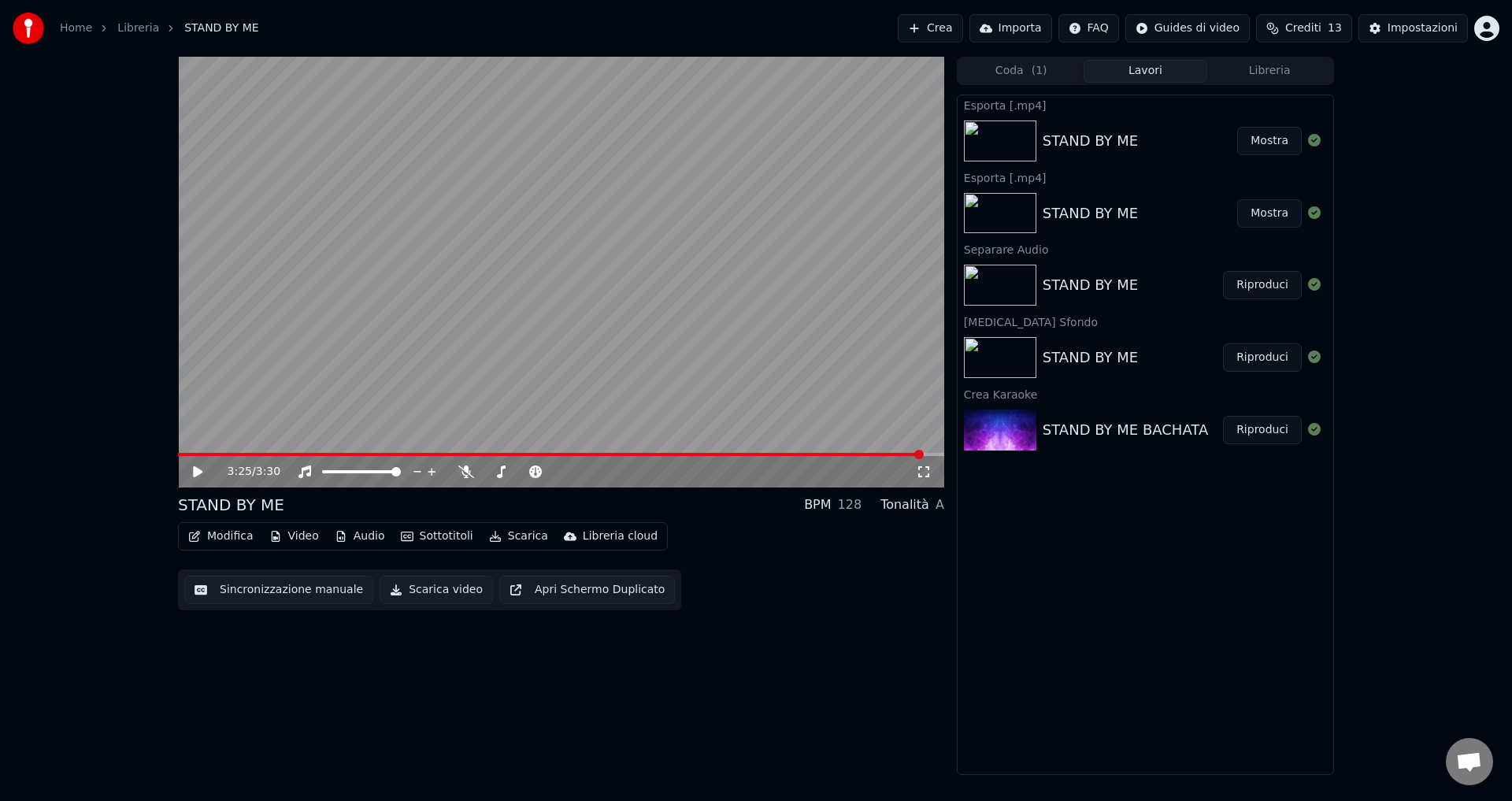
click at [1282, 139] on button "Mostra" at bounding box center [1269, 141] width 65 height 29
click at [1257, 220] on button "Mostra" at bounding box center [1269, 214] width 65 height 29
click at [1493, 30] on html "Home Libreria STAND BY ME Crea Importa FAQ Guides di video Crediti 13 Impostazi…" at bounding box center [756, 400] width 1512 height 801
click at [1356, 169] on div "Esci" at bounding box center [1417, 182] width 181 height 25
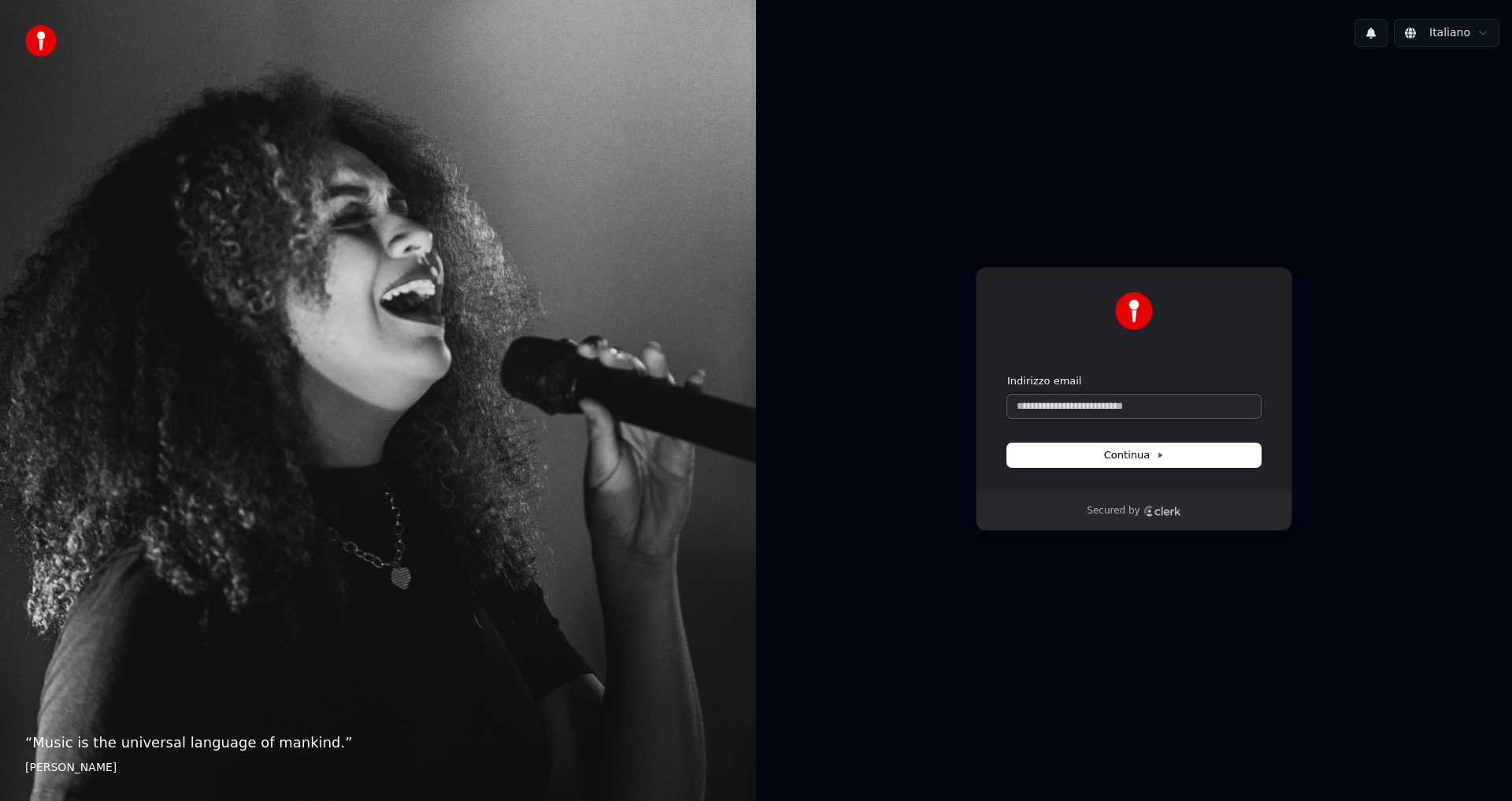
click at [1055, 410] on input "Indirizzo email" at bounding box center [1134, 406] width 254 height 24
click at [1007, 374] on button "submit" at bounding box center [1007, 374] width 0 height 0
click at [1081, 407] on input "**********" at bounding box center [1134, 406] width 254 height 24
click at [1007, 374] on button "submit" at bounding box center [1007, 374] width 0 height 0
type input "**********"
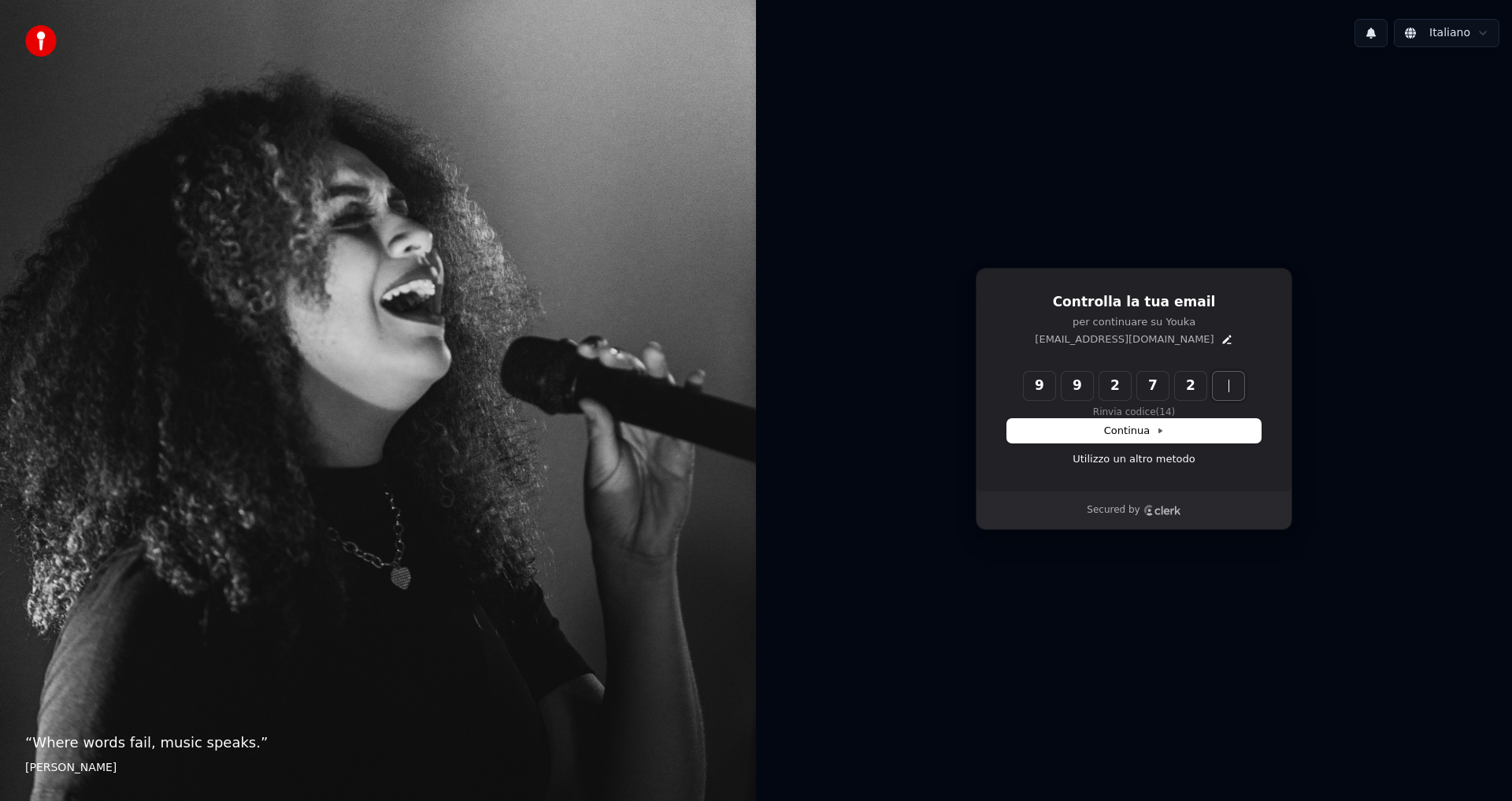
type input "******"
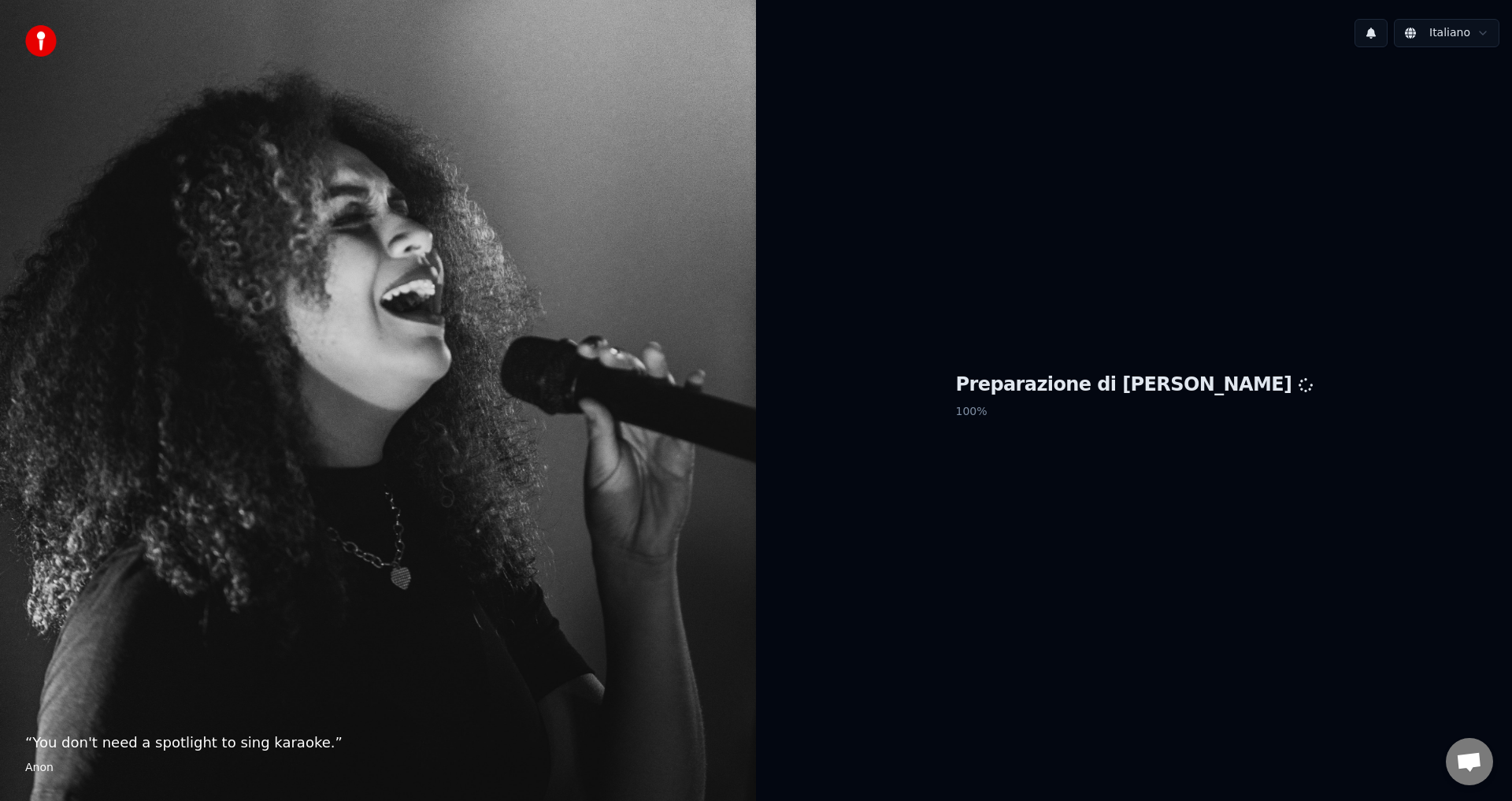
scroll to position [941, 0]
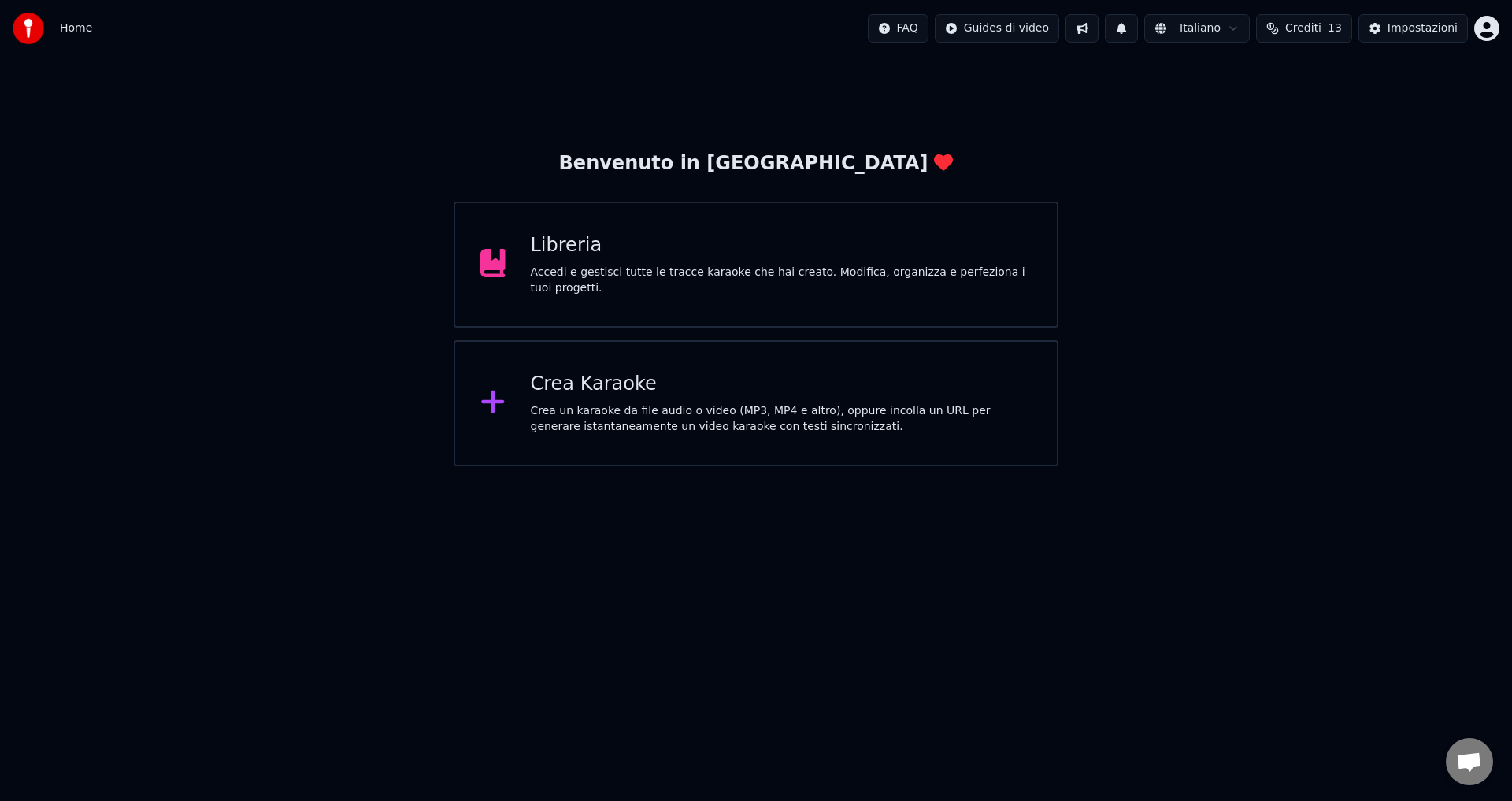
click at [623, 303] on div "Libreria Accedi e gestisci tutte le tracce karaoke che hai creato. Modifica, or…" at bounding box center [755, 265] width 605 height 126
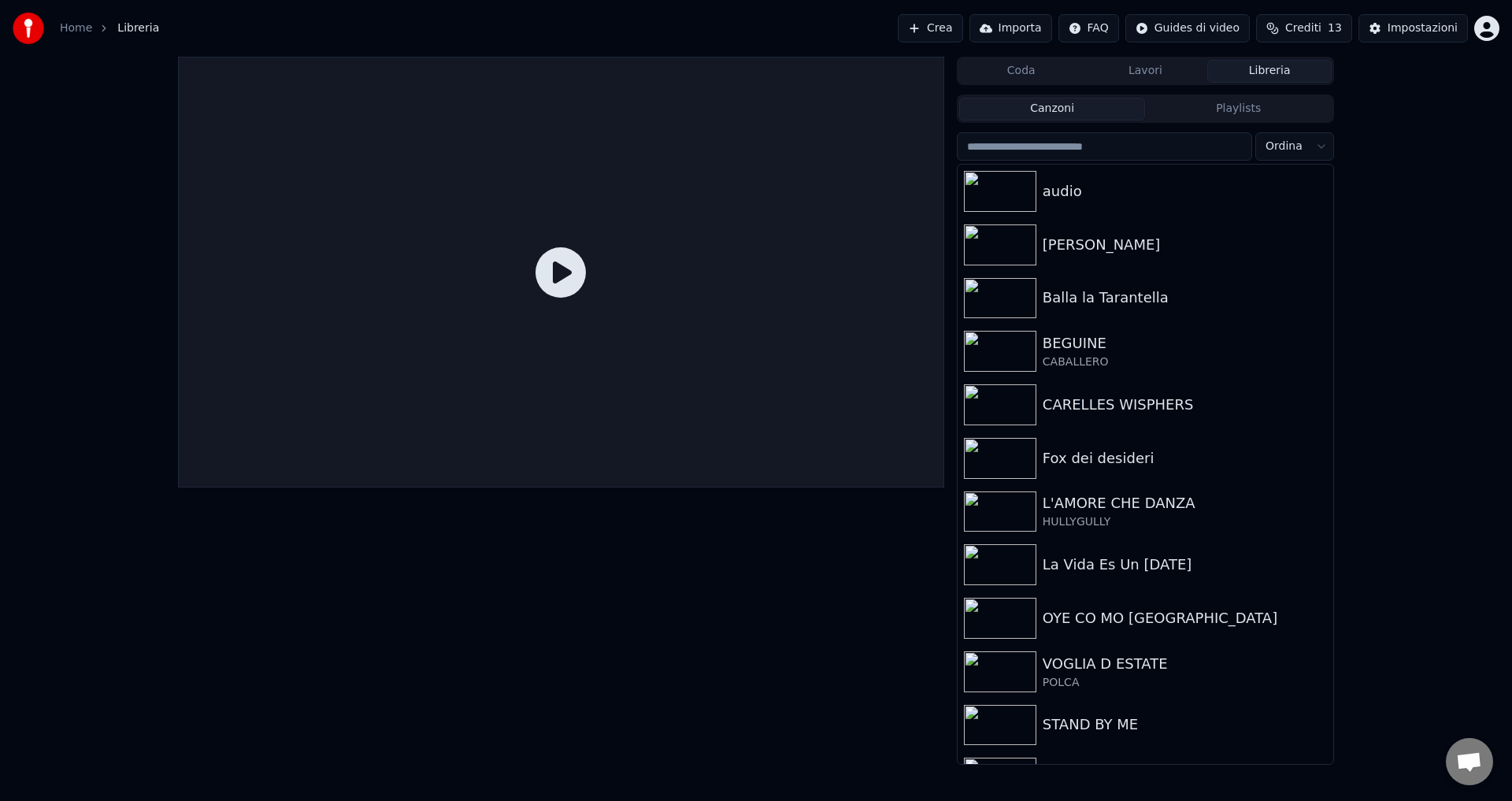
click at [1058, 74] on button "Coda" at bounding box center [1022, 71] width 124 height 23
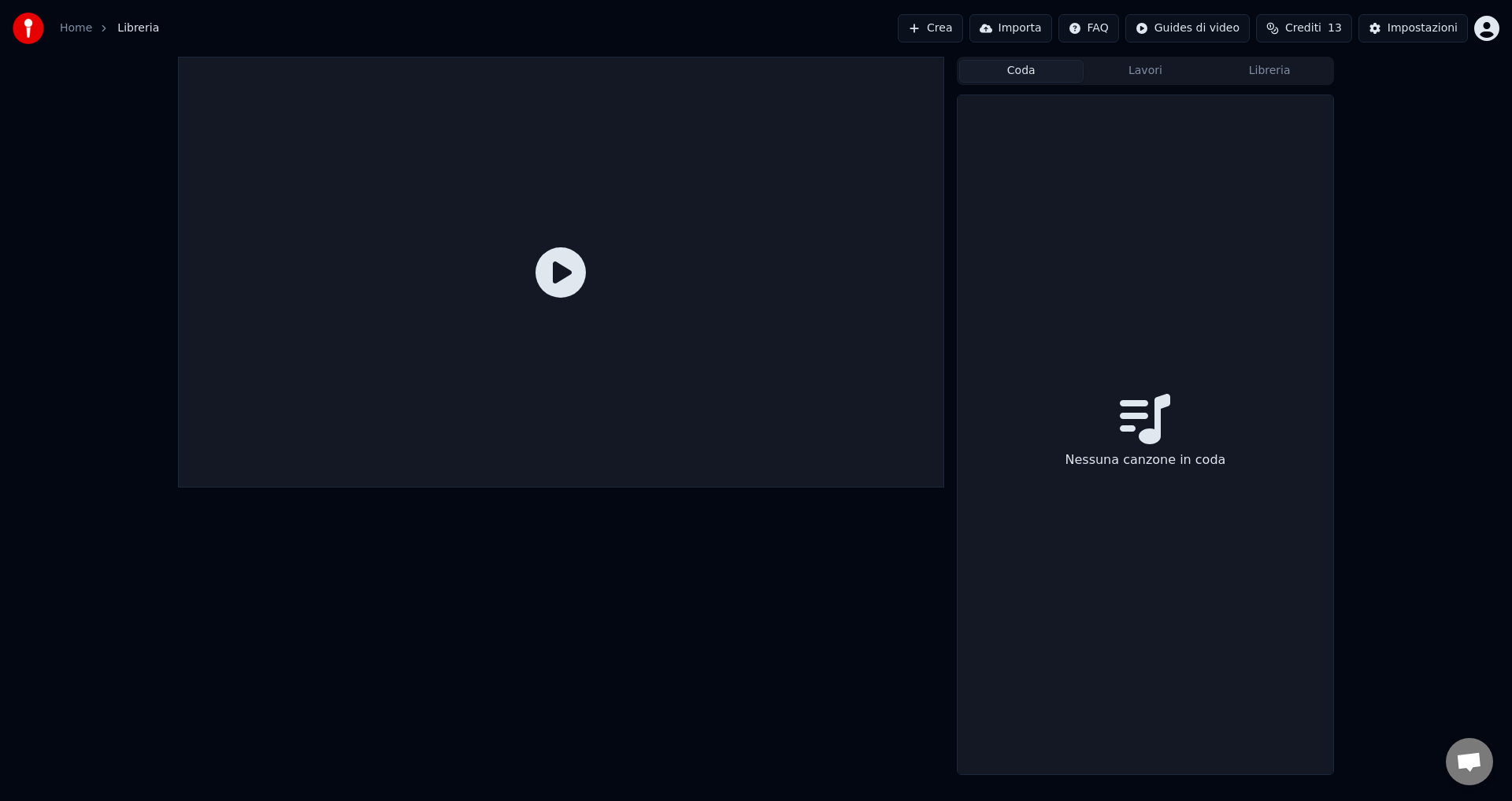
click at [1268, 58] on div "Coda Lavori Libreria" at bounding box center [1145, 71] width 378 height 29
click at [1268, 72] on button "Libreria" at bounding box center [1270, 71] width 124 height 23
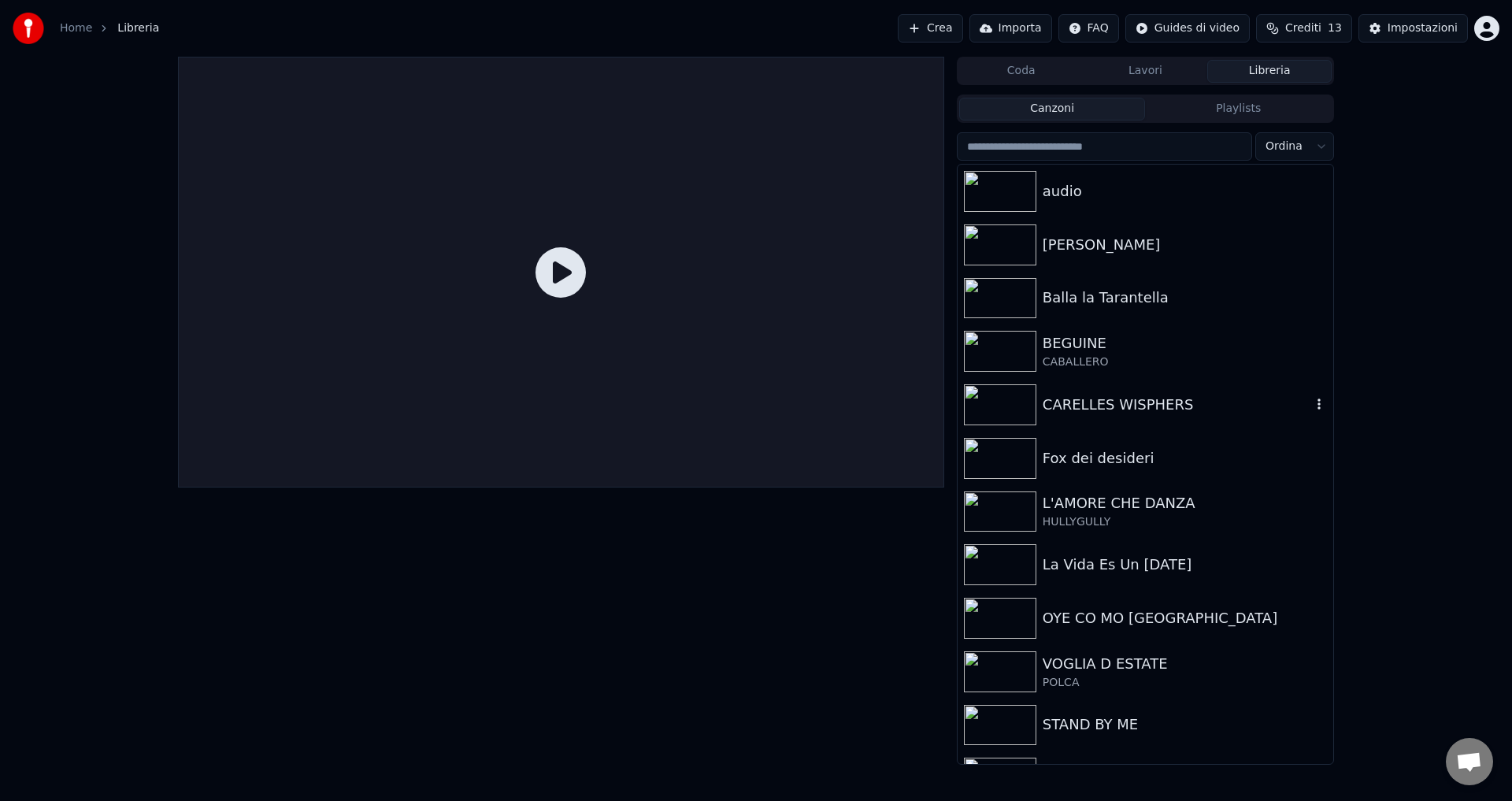
scroll to position [148, 0]
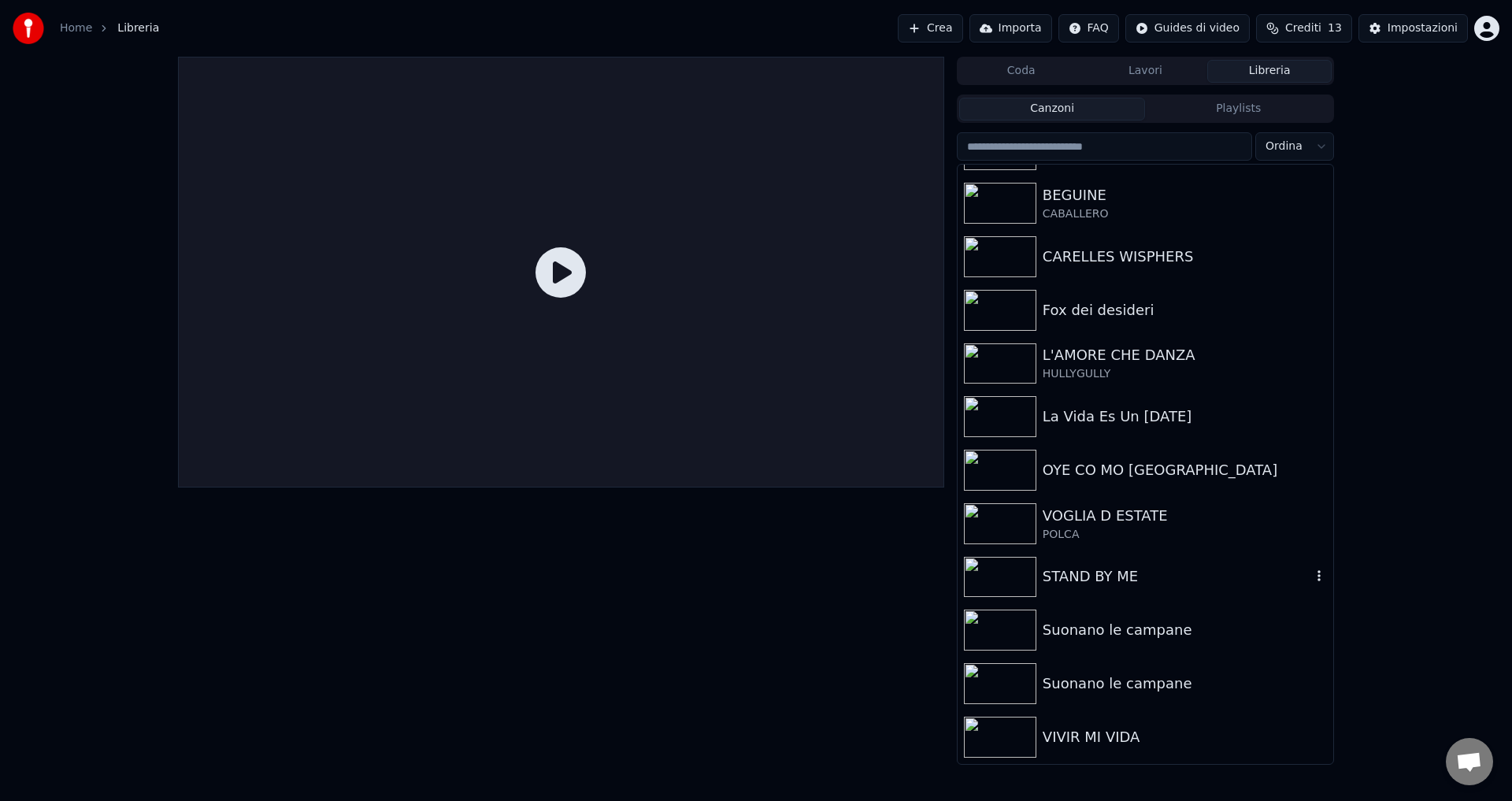
click at [1099, 570] on div "STAND BY ME" at bounding box center [1176, 576] width 268 height 22
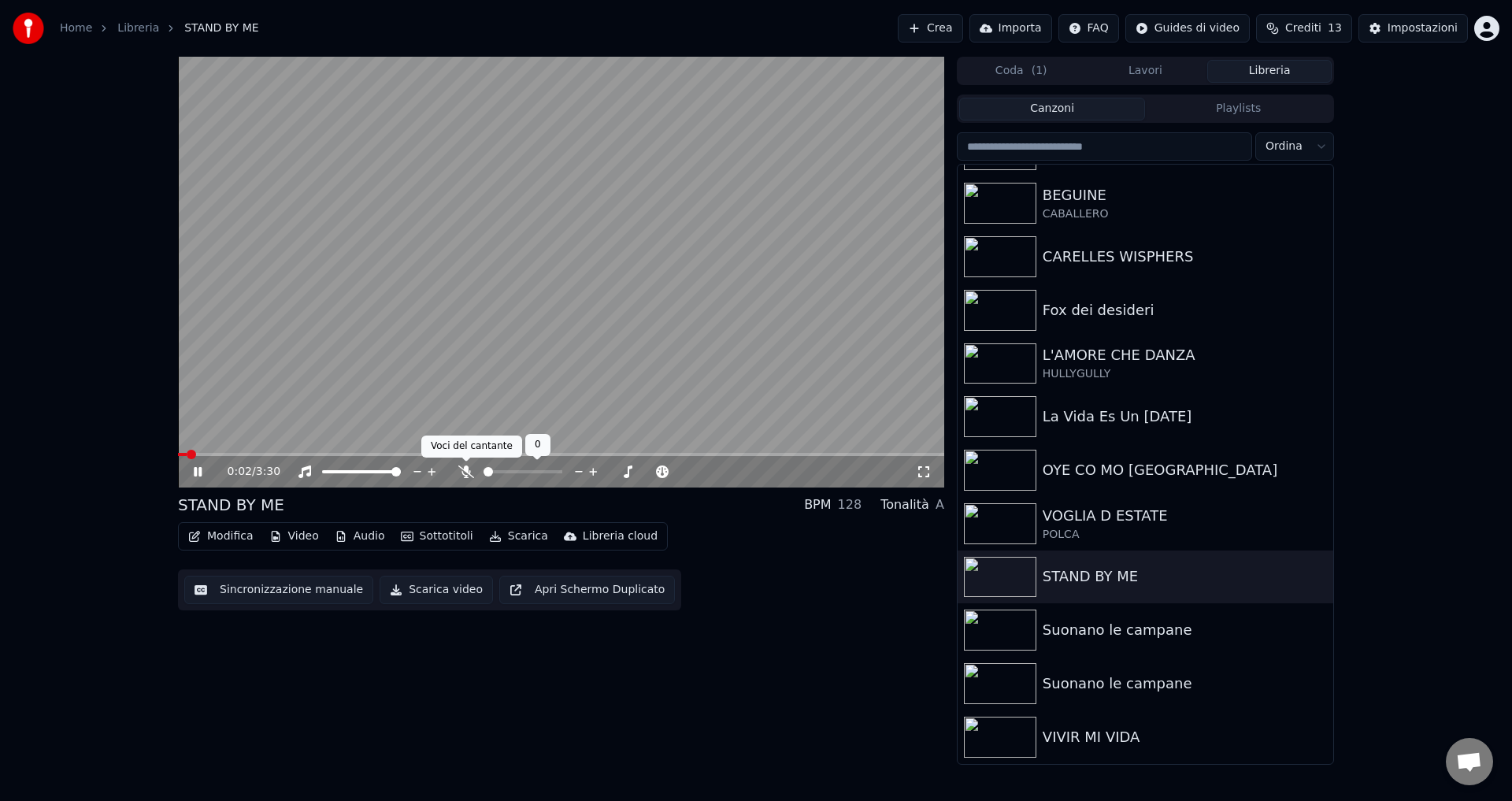
click at [467, 475] on icon at bounding box center [466, 471] width 16 height 13
click at [184, 456] on span at bounding box center [182, 454] width 7 height 3
click at [184, 456] on span at bounding box center [216, 454] width 77 height 3
click at [202, 470] on icon at bounding box center [197, 471] width 8 height 9
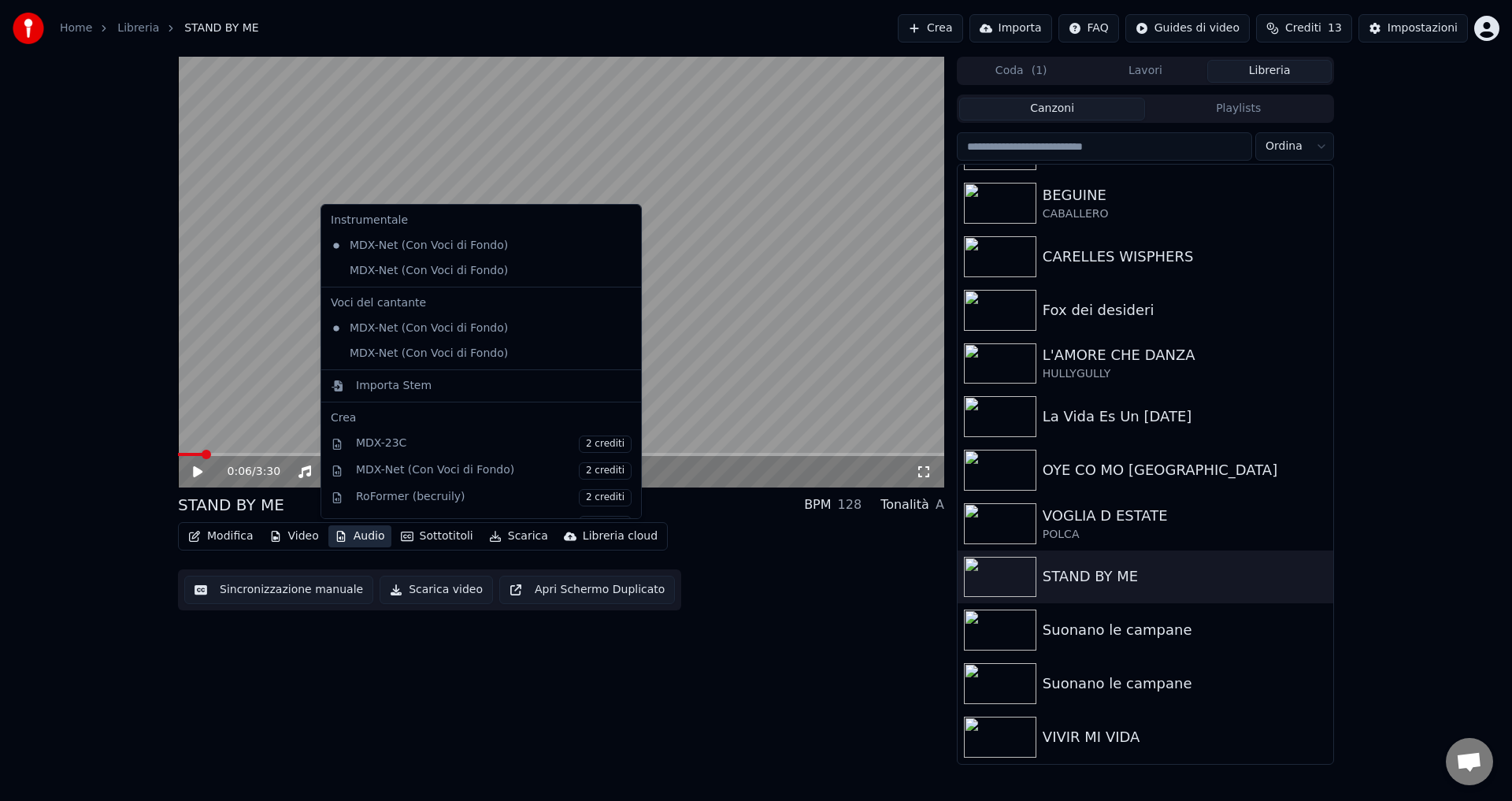
click at [366, 535] on button "Audio" at bounding box center [359, 537] width 63 height 22
click at [325, 650] on div "0:06 / 3:30 STAND BY ME BPM 128 Tonalità A Modifica Video Audio Sottotitoli Sca…" at bounding box center [561, 411] width 766 height 708
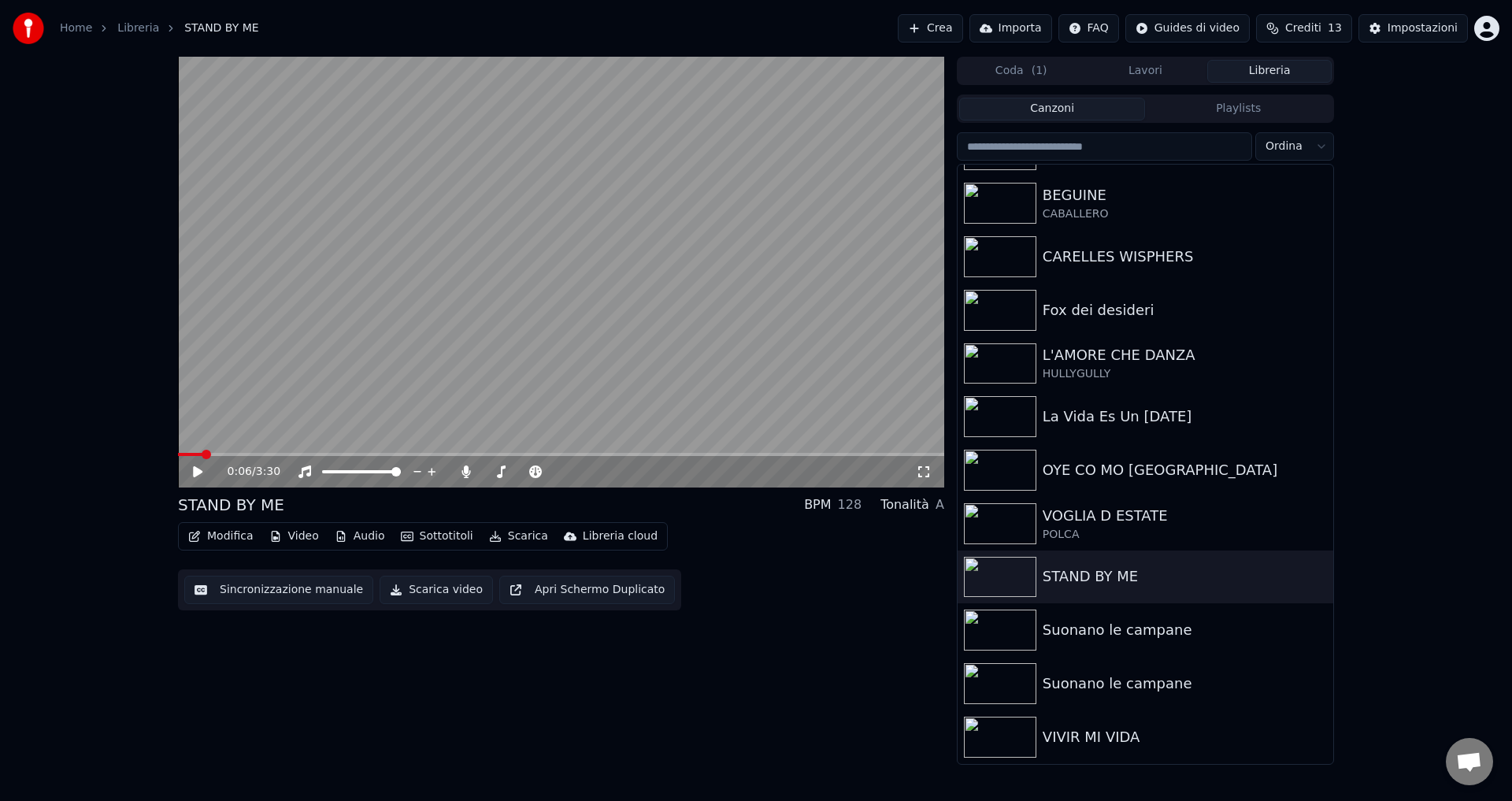
click at [445, 590] on button "Scarica video" at bounding box center [436, 591] width 114 height 29
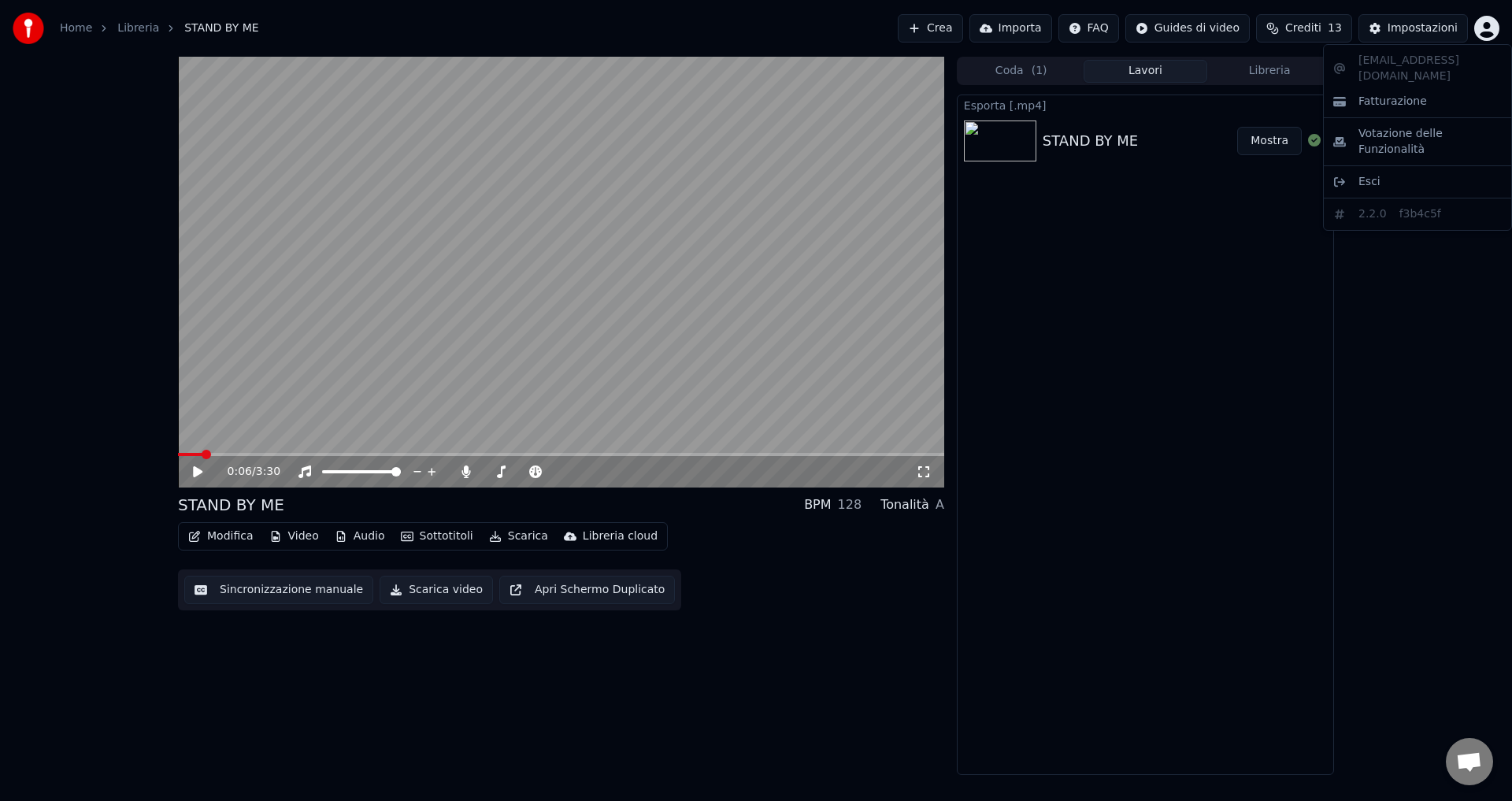
click at [1482, 29] on html "Home Libreria STAND BY ME Crea Importa FAQ Guides di video Crediti 13 Impostazi…" at bounding box center [756, 400] width 1512 height 801
click at [1388, 169] on div "Esci" at bounding box center [1417, 182] width 181 height 25
